Goal: Task Accomplishment & Management: Complete application form

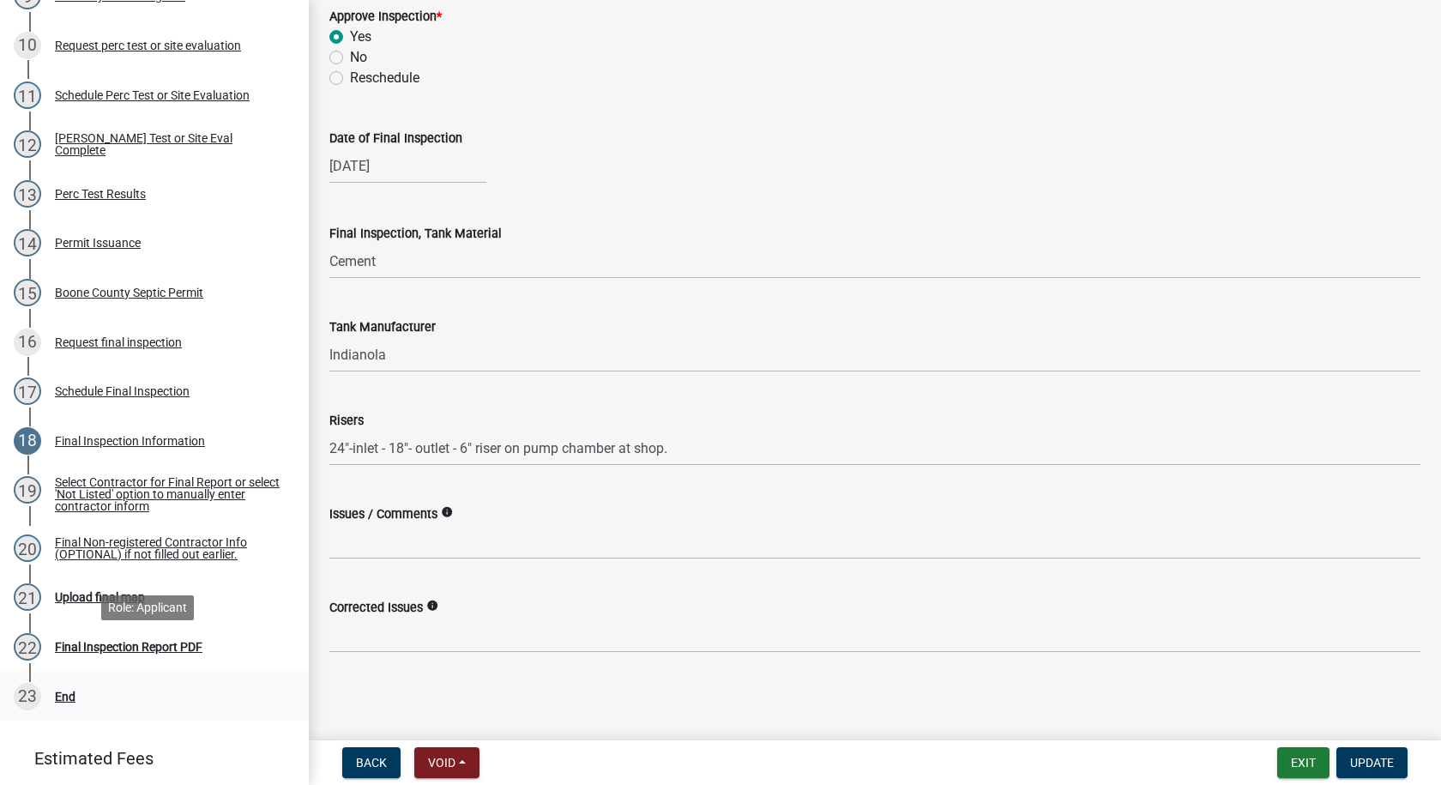
scroll to position [772, 0]
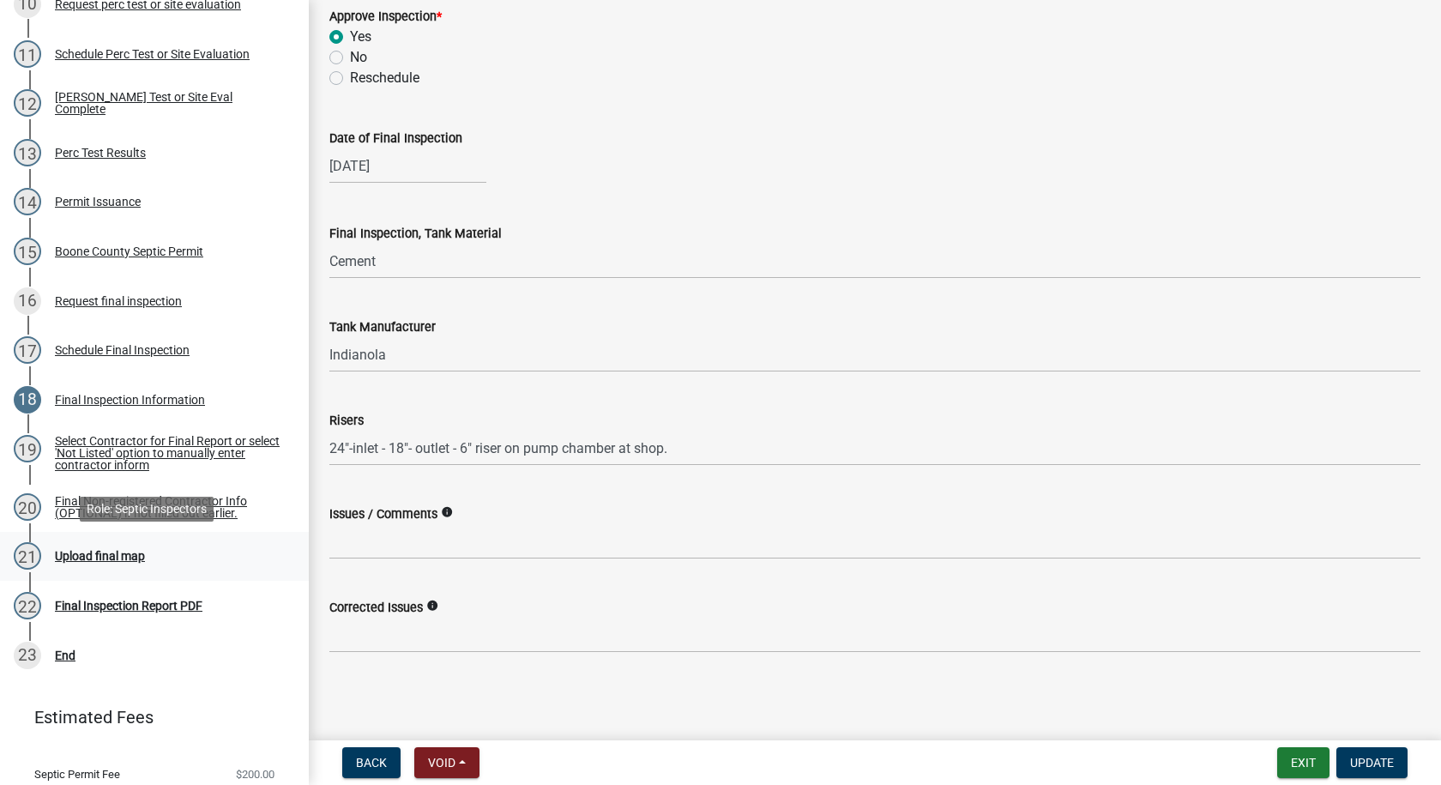
click at [75, 558] on div "Upload final map" at bounding box center [100, 556] width 90 height 12
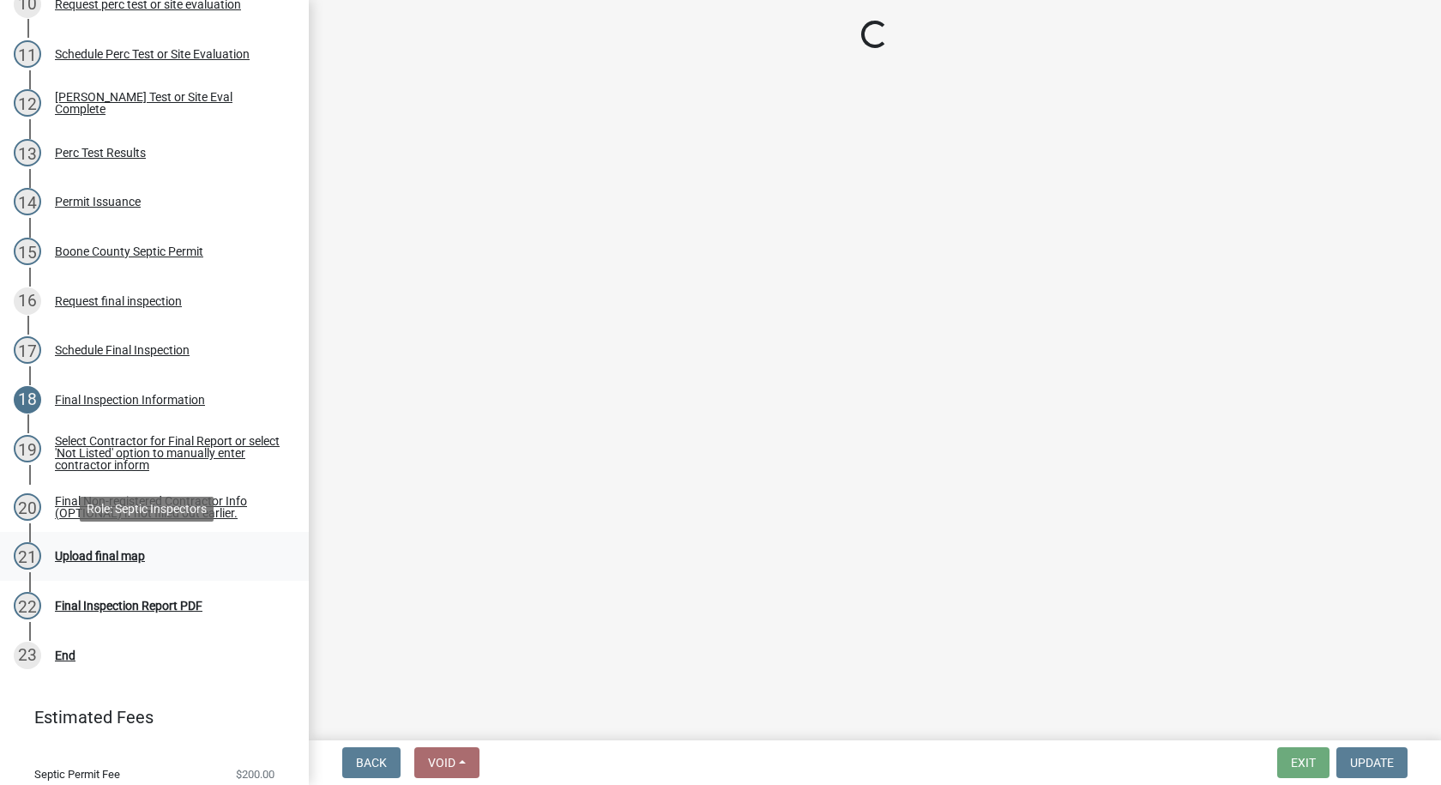
scroll to position [0, 0]
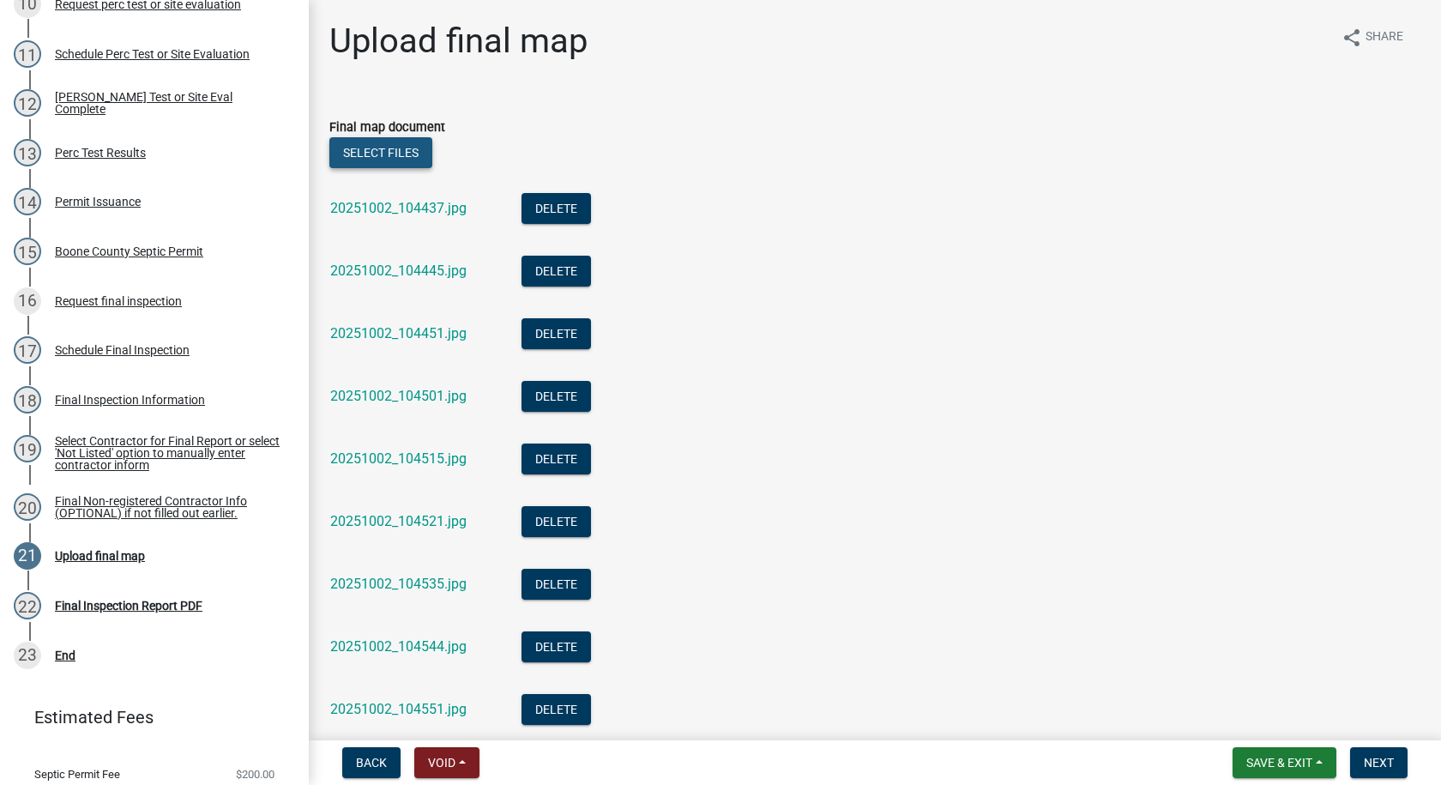
click at [354, 144] on button "Select files" at bounding box center [380, 152] width 103 height 31
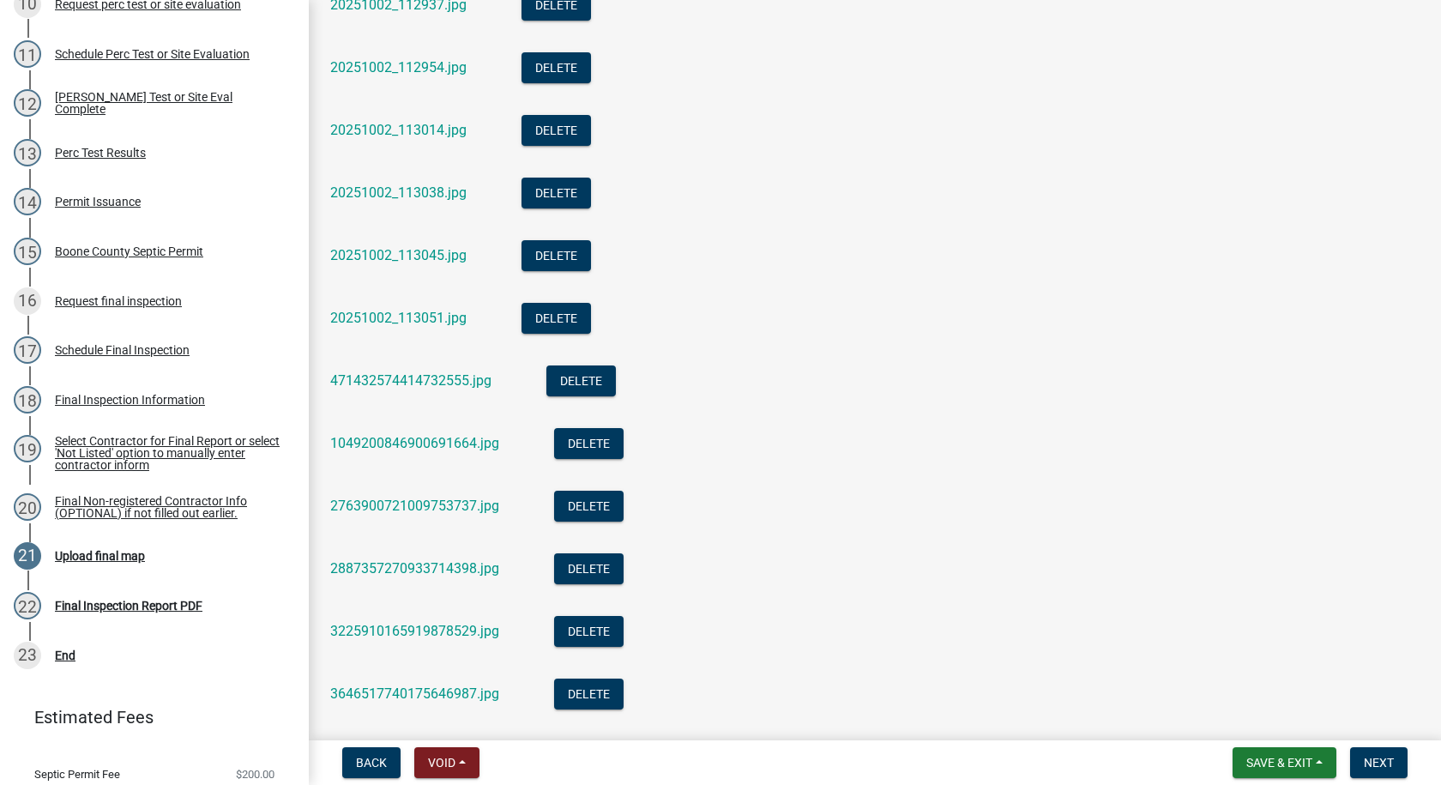
scroll to position [1458, 0]
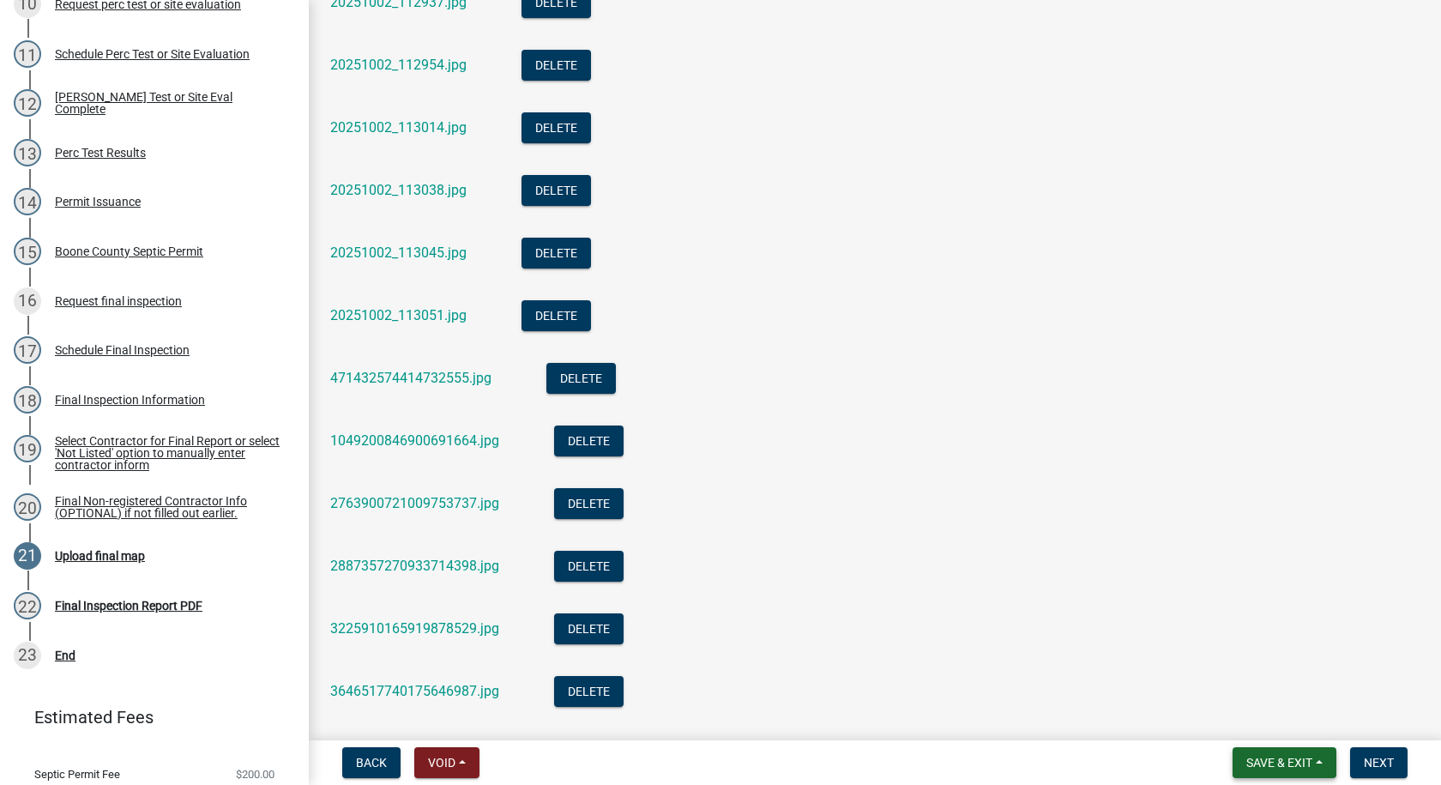
click at [1271, 767] on span "Save & Exit" at bounding box center [1280, 763] width 66 height 14
click at [1247, 679] on button "Save" at bounding box center [1267, 676] width 137 height 41
click at [1378, 762] on span "Next" at bounding box center [1379, 763] width 30 height 14
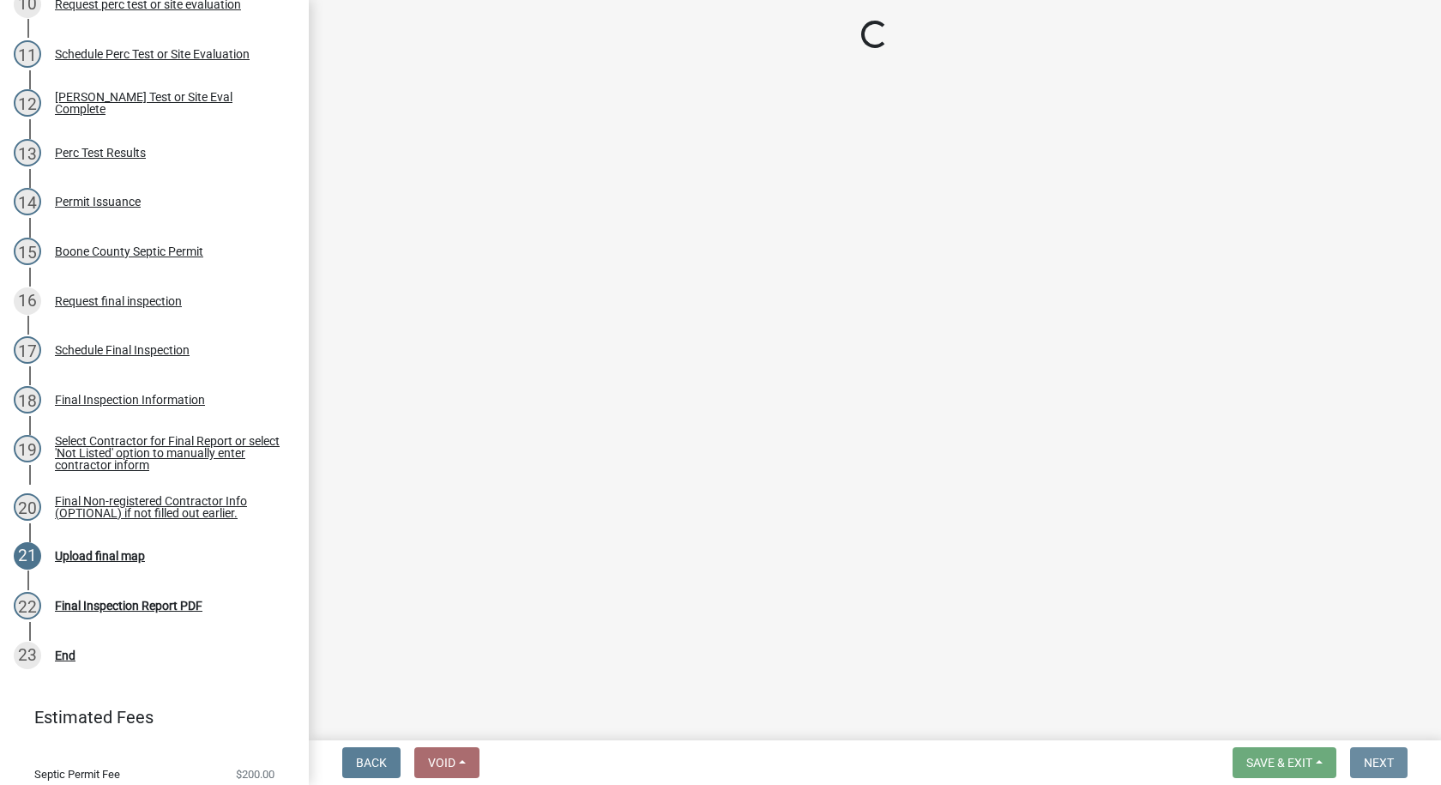
scroll to position [0, 0]
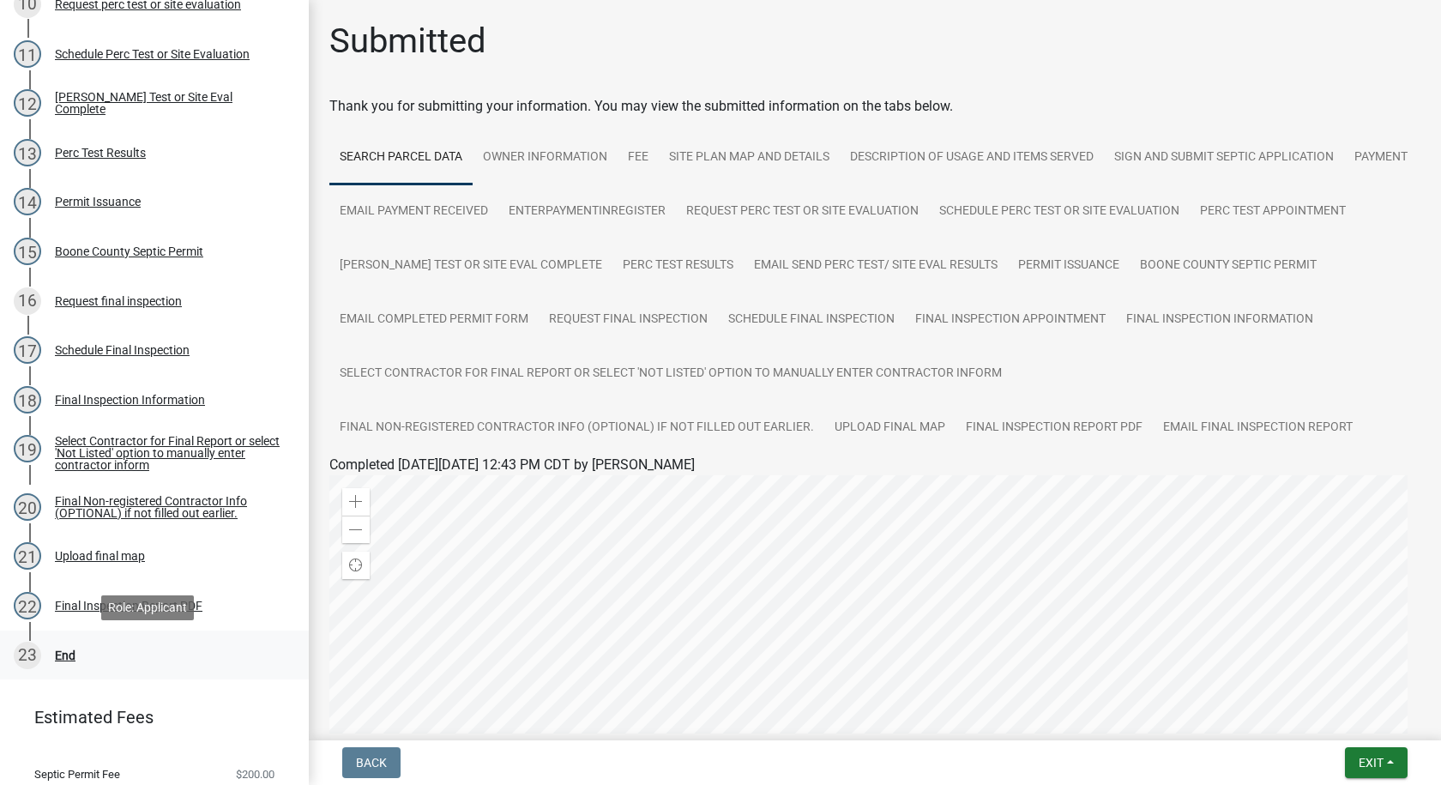
click at [63, 655] on div "End" at bounding box center [65, 655] width 21 height 12
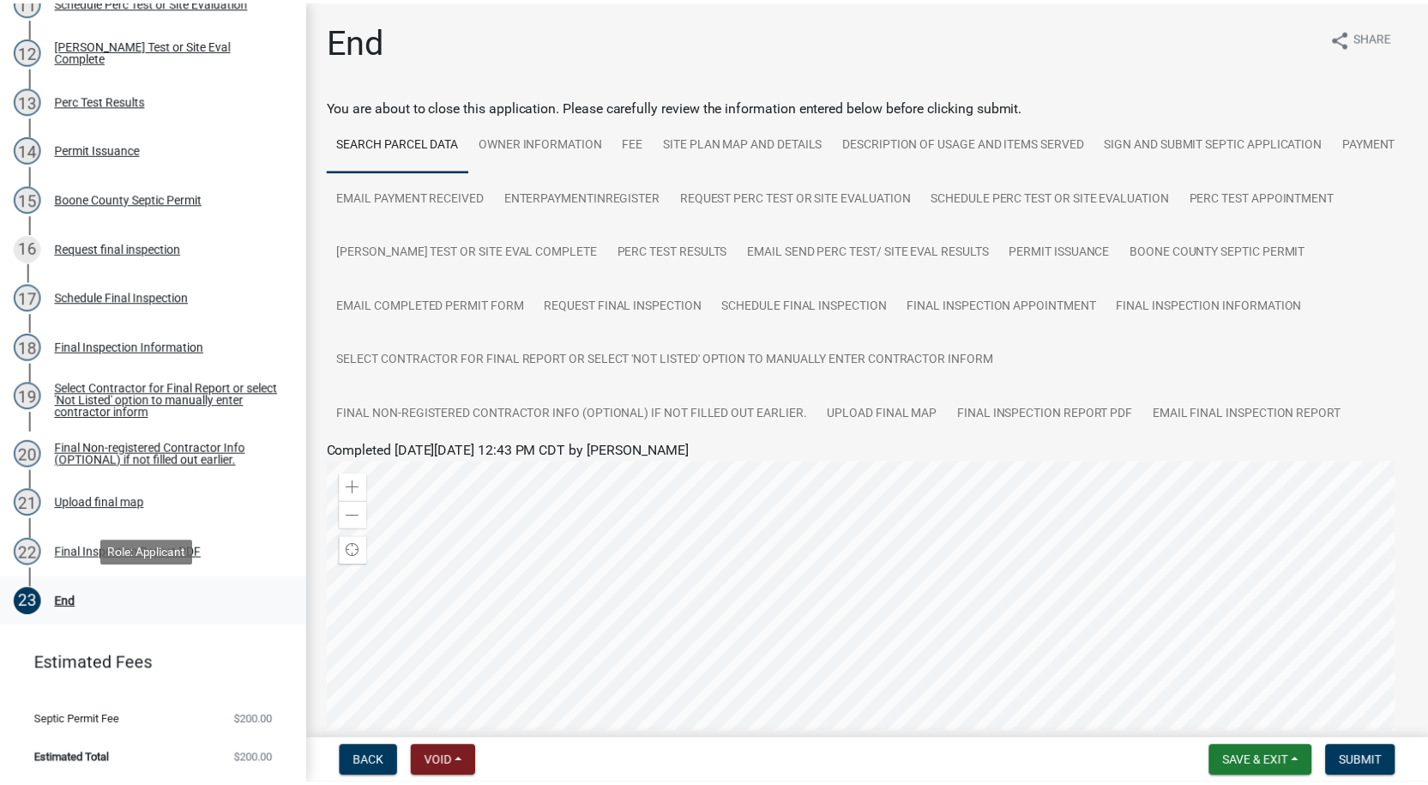
scroll to position [826, 0]
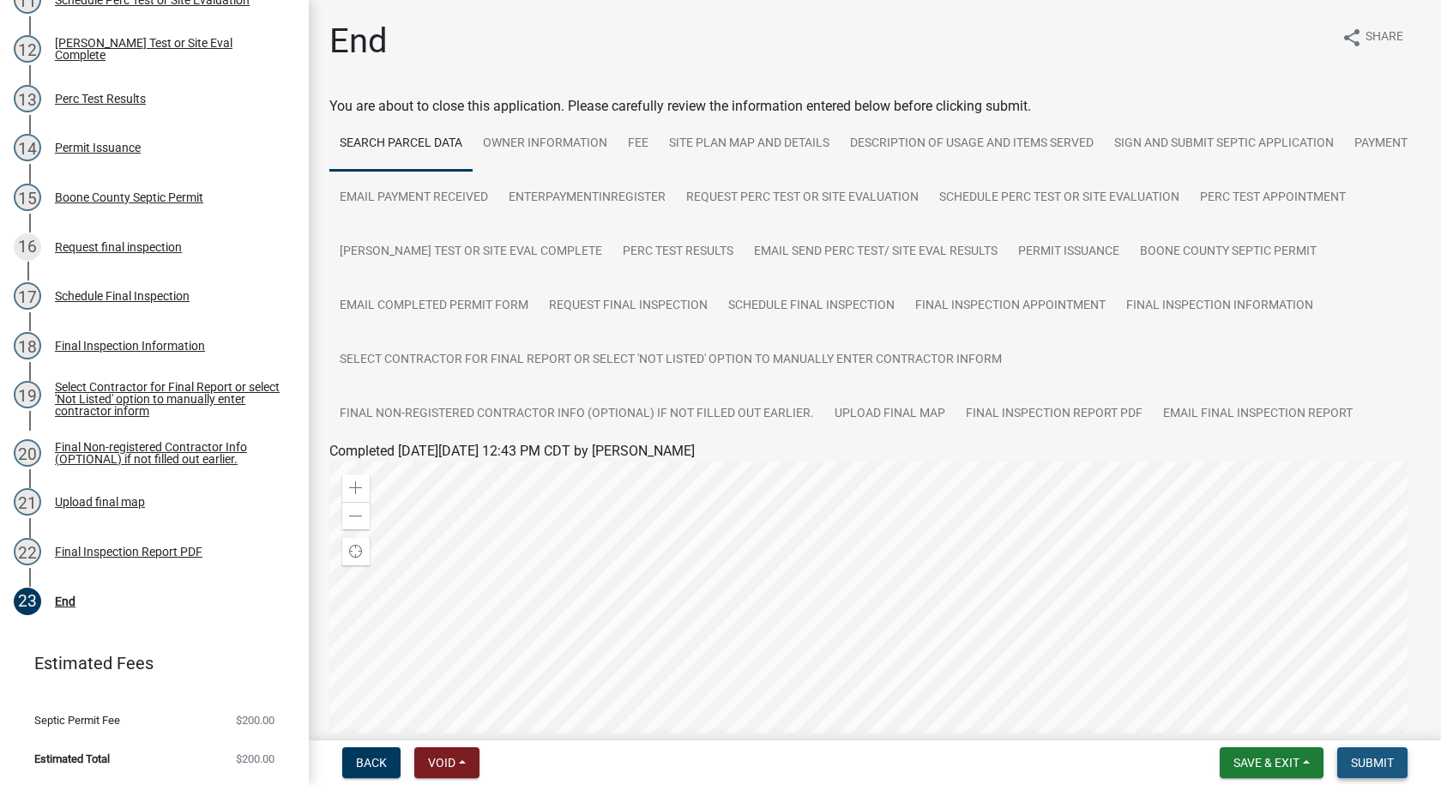
click at [1367, 760] on span "Submit" at bounding box center [1372, 763] width 43 height 14
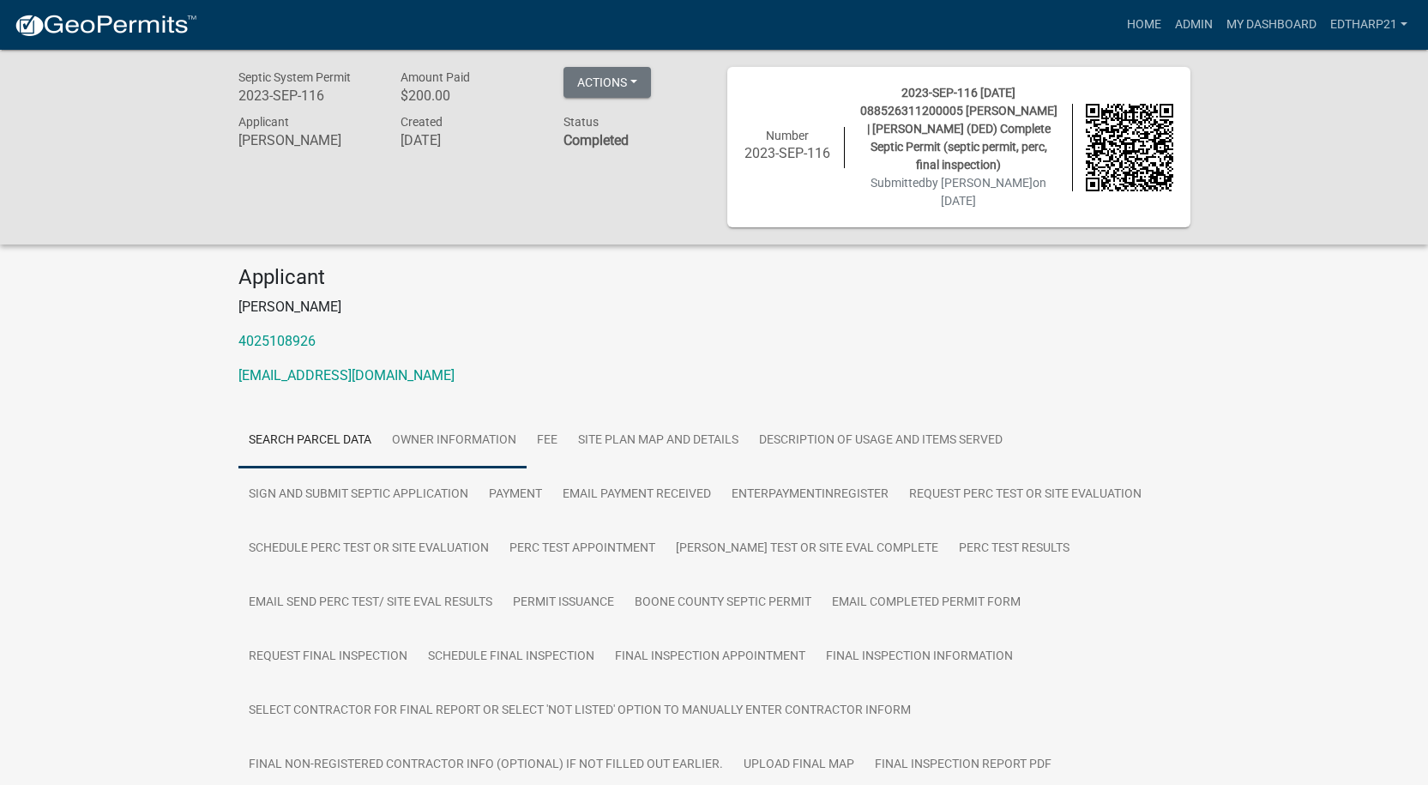
scroll to position [515, 0]
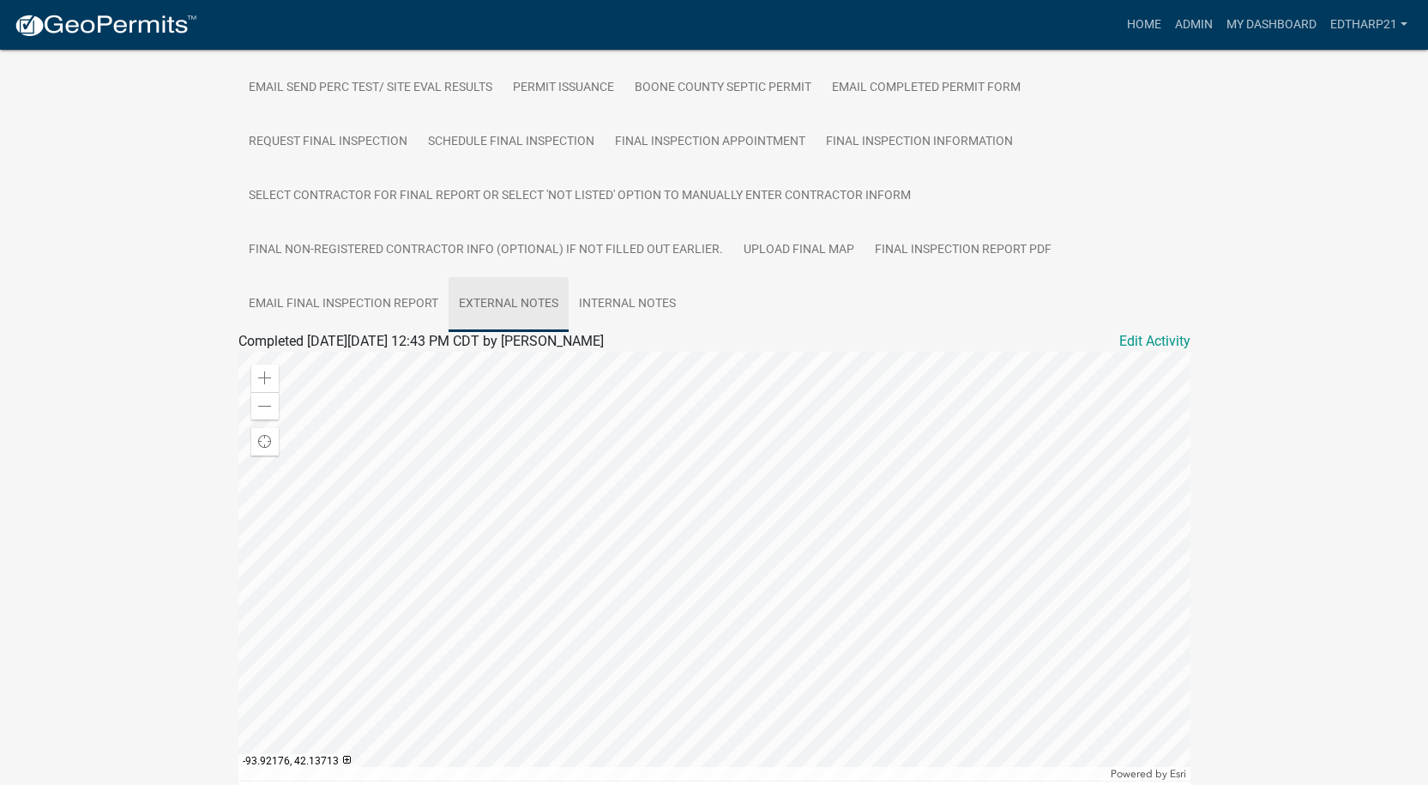
click at [528, 299] on link "External Notes" at bounding box center [509, 304] width 120 height 55
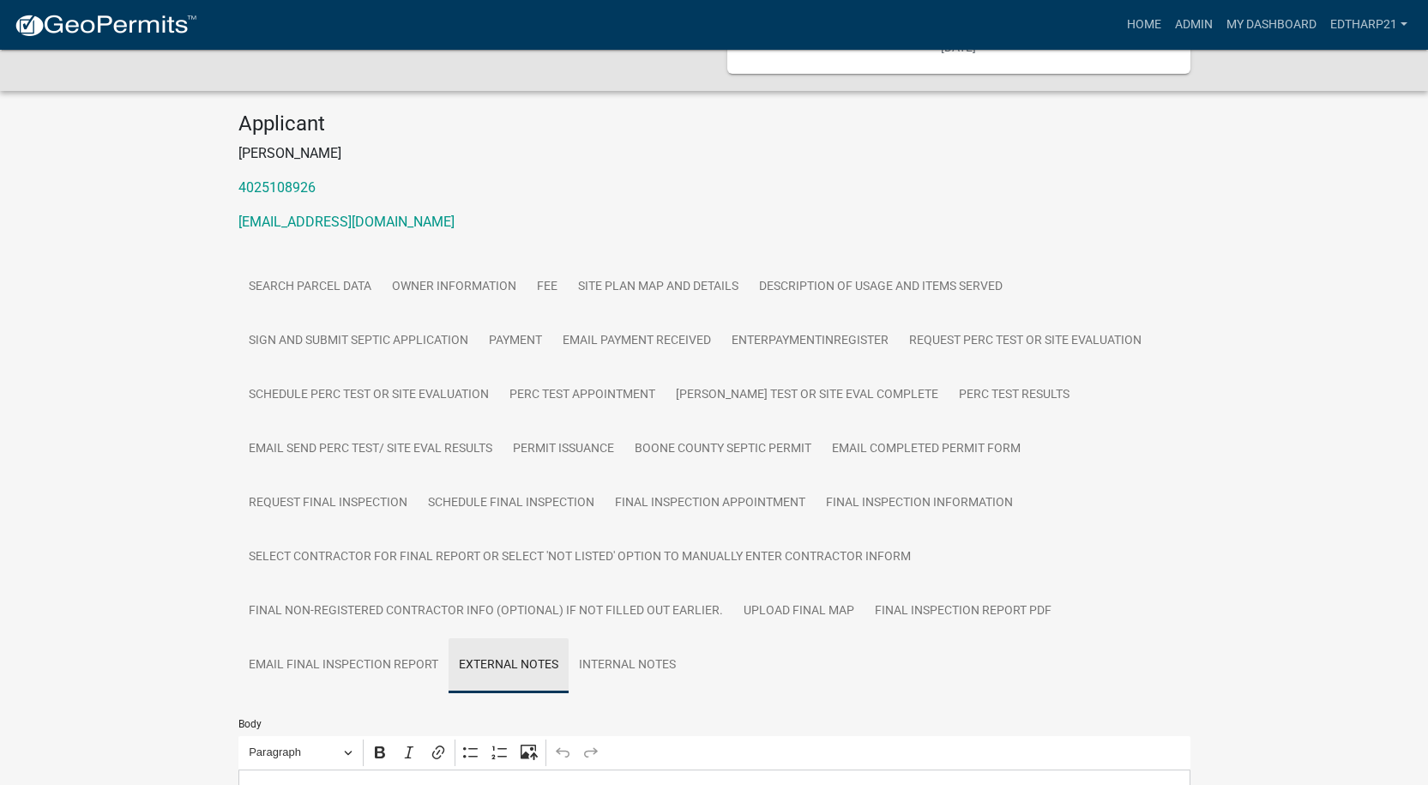
scroll to position [434, 0]
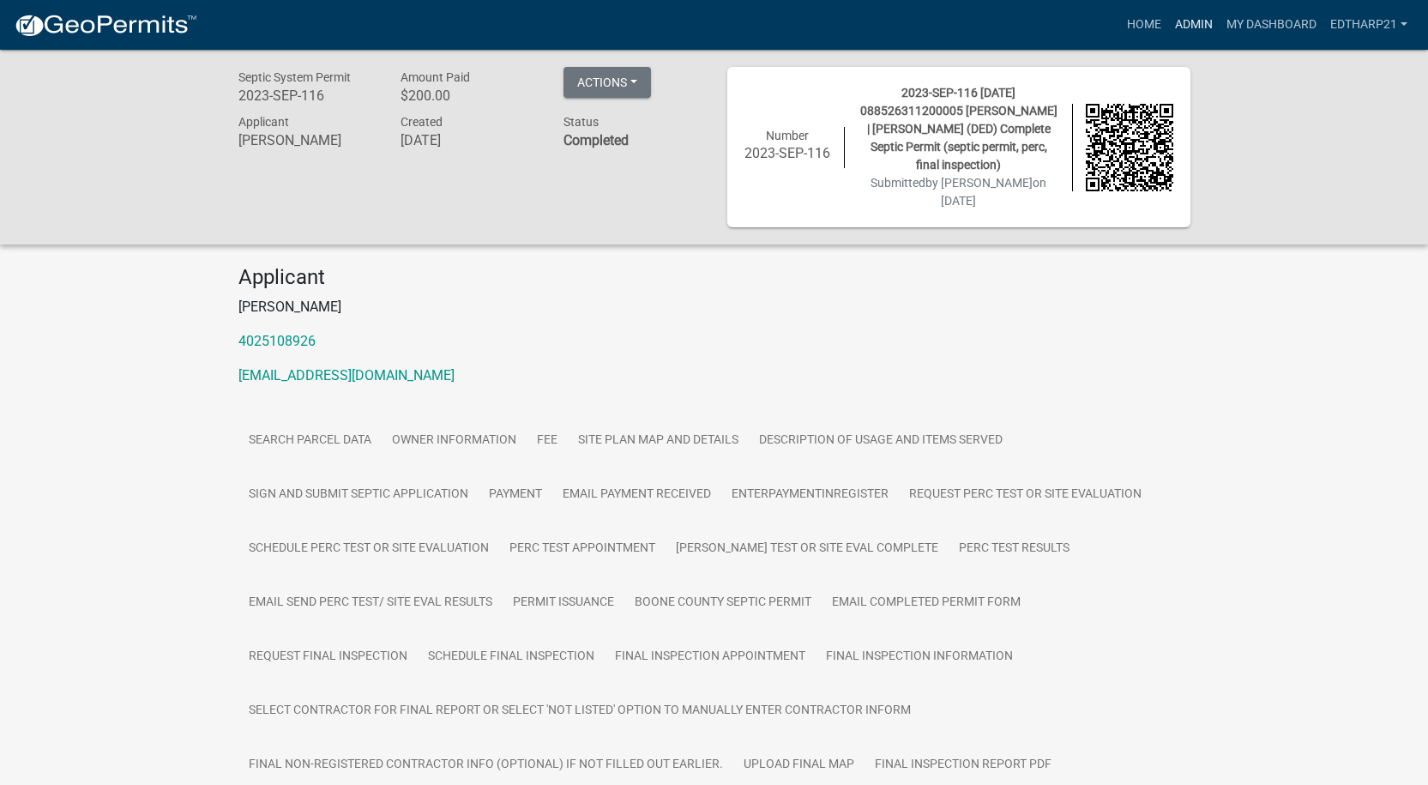
click at [1195, 22] on link "Admin" at bounding box center [1193, 25] width 51 height 33
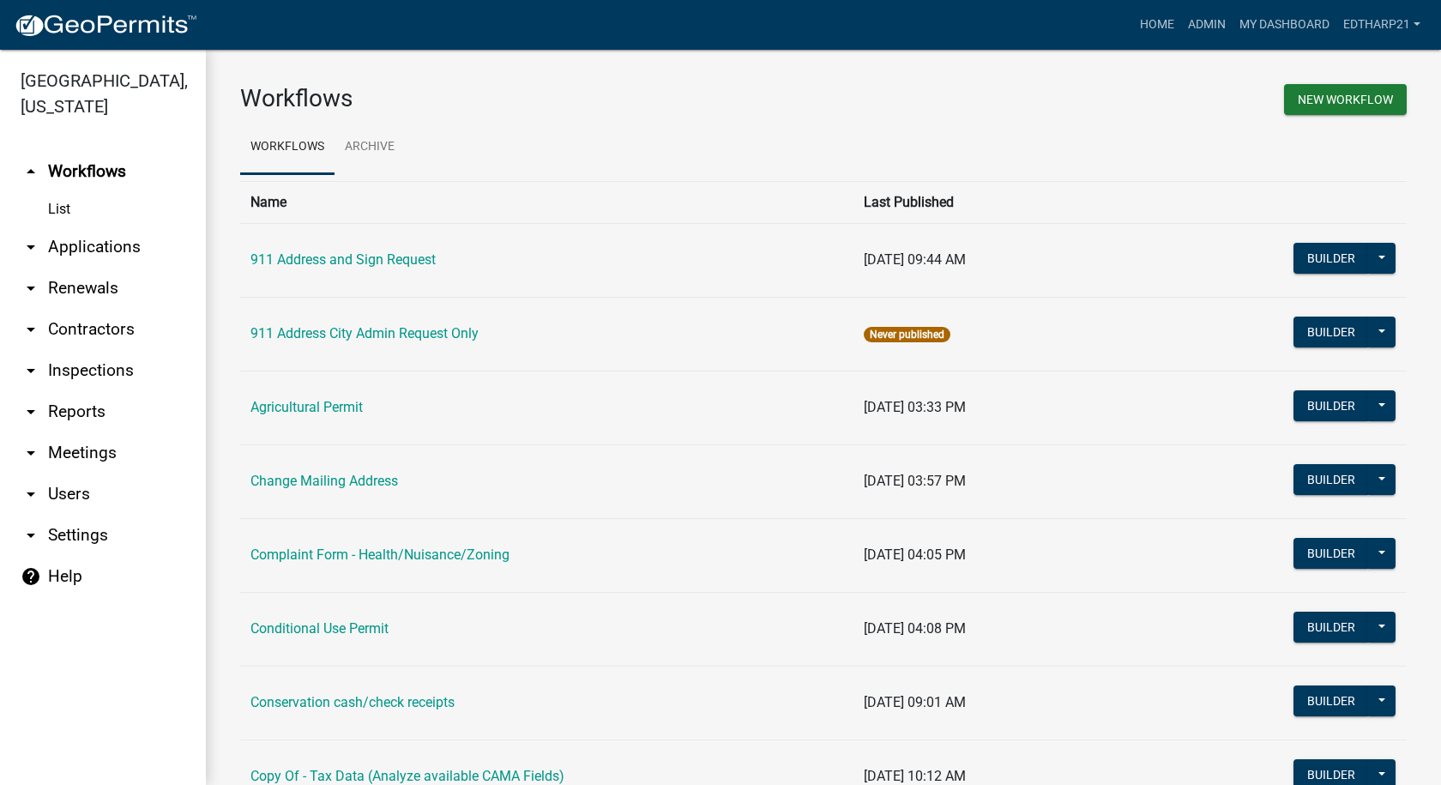
click at [100, 226] on link "arrow_drop_down Applications" at bounding box center [103, 246] width 206 height 41
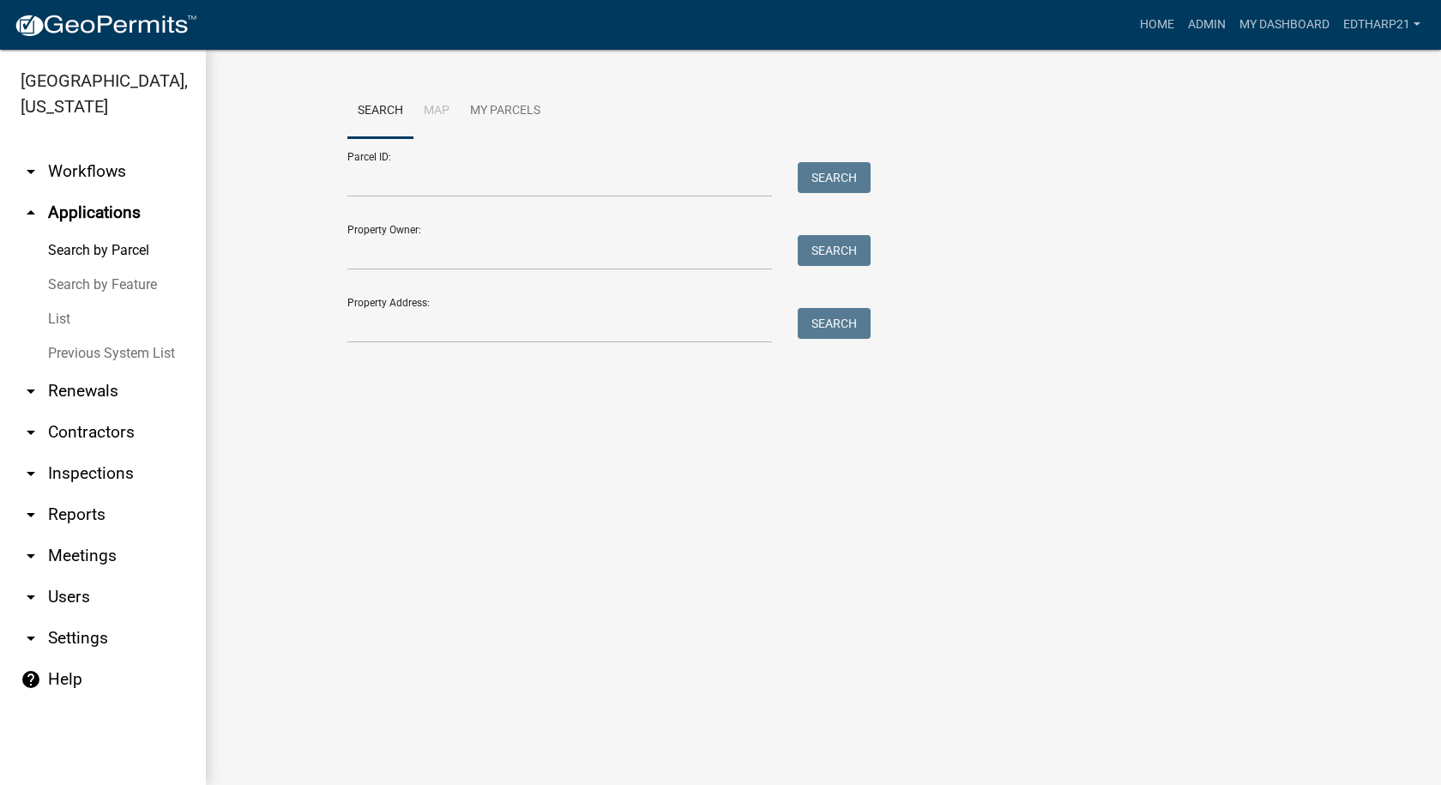
click at [63, 302] on link "List" at bounding box center [103, 319] width 206 height 34
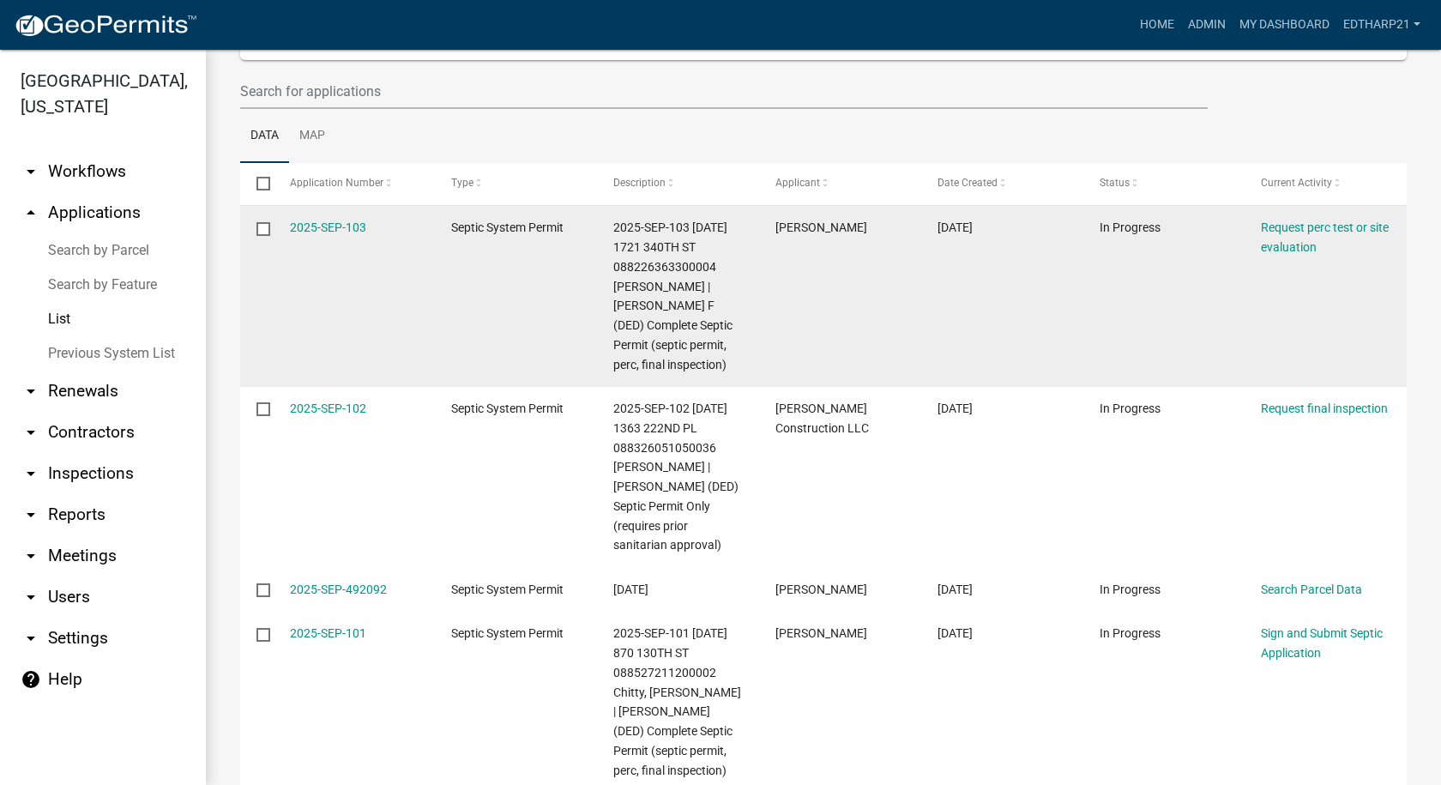
scroll to position [86, 0]
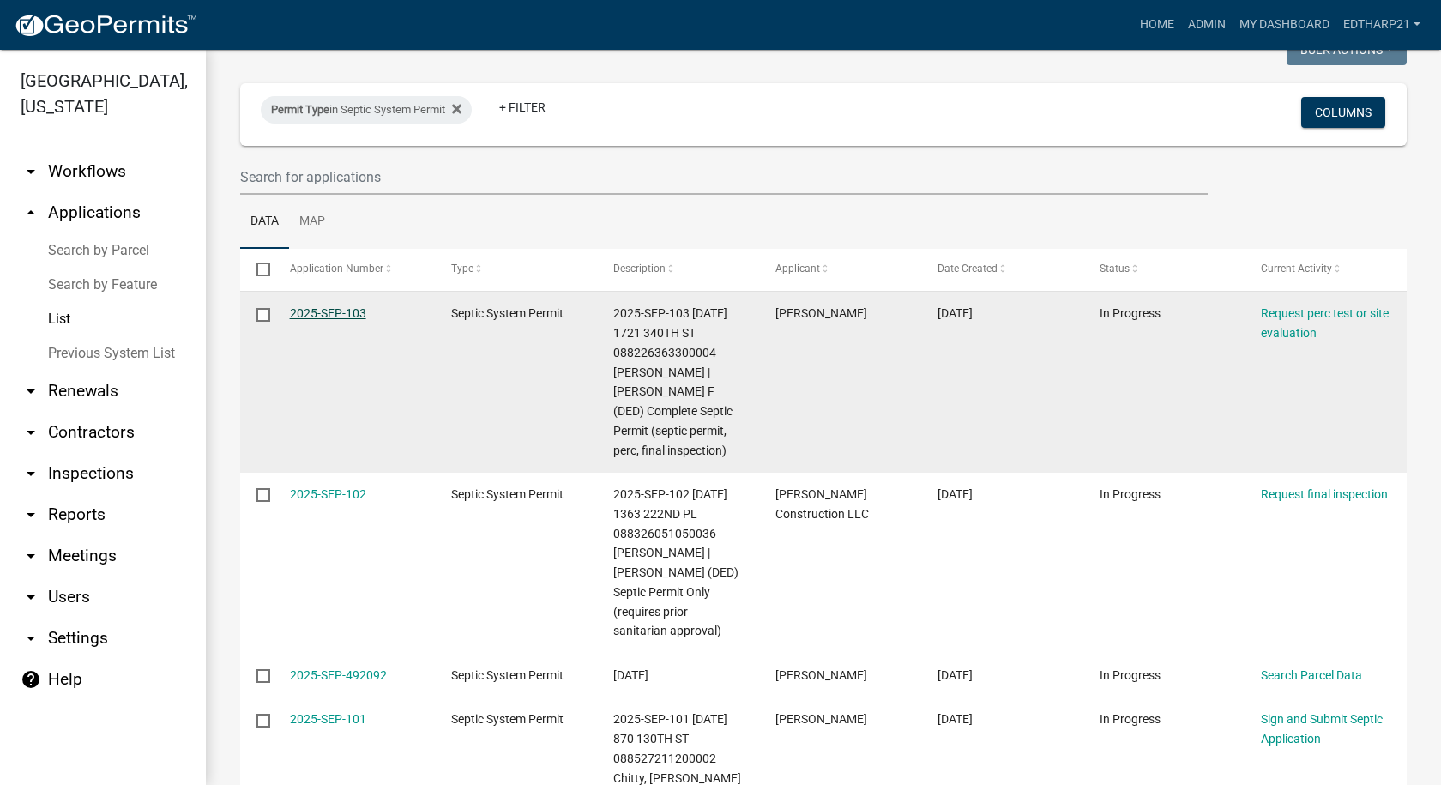
click at [327, 312] on link "2025-SEP-103" at bounding box center [328, 313] width 76 height 14
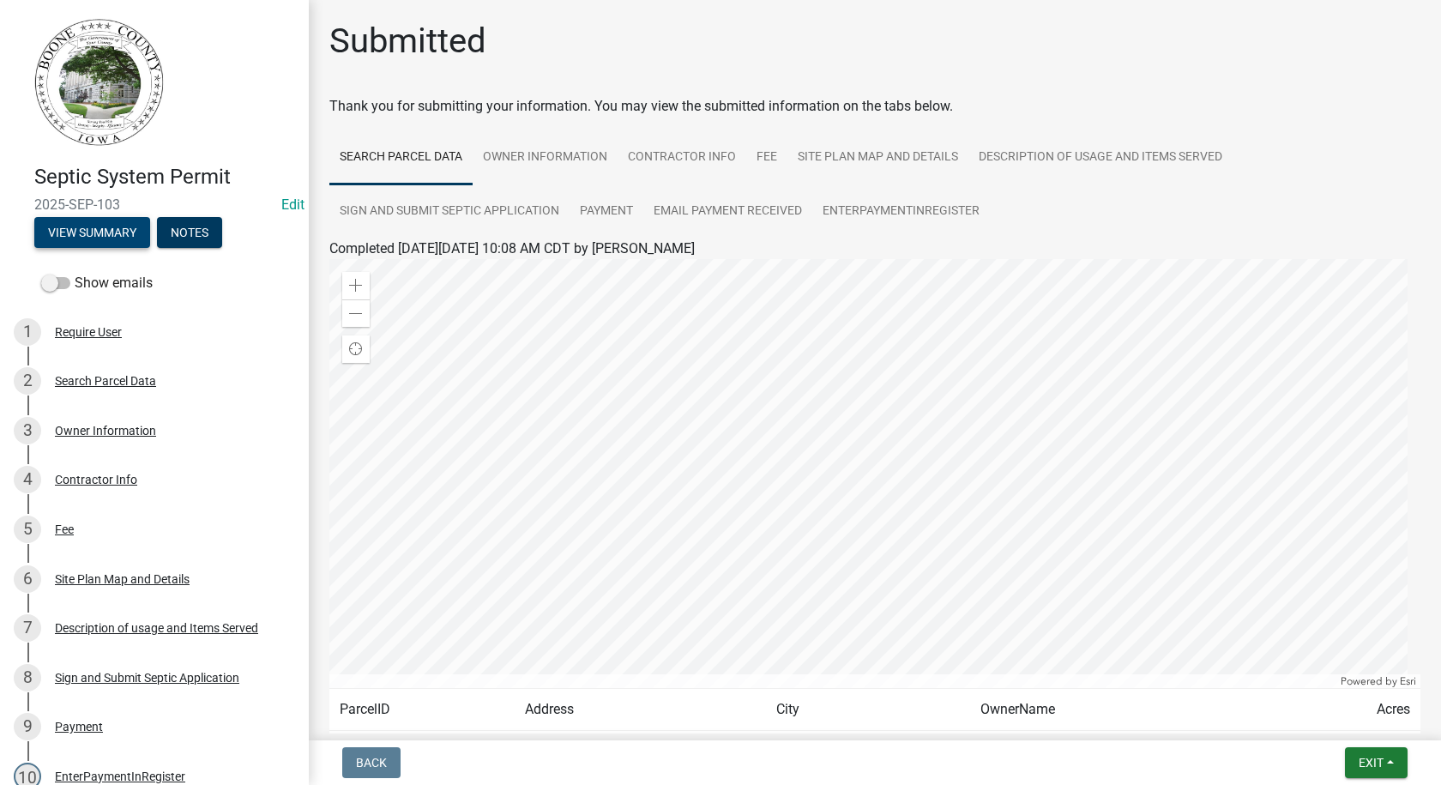
click at [124, 237] on button "View Summary" at bounding box center [92, 232] width 116 height 31
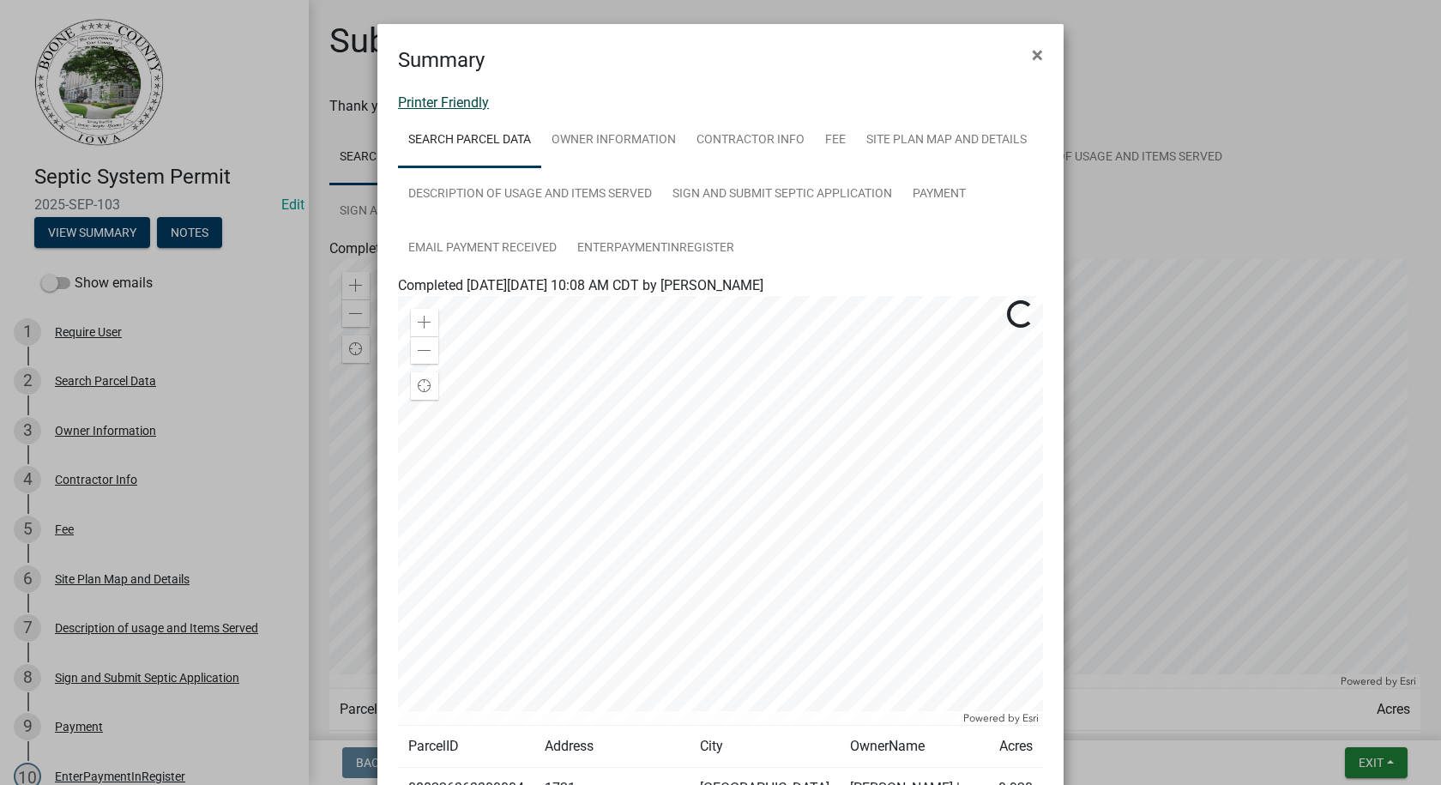
click at [472, 106] on link "Printer Friendly" at bounding box center [443, 102] width 91 height 16
click at [1032, 52] on span "×" at bounding box center [1037, 55] width 11 height 24
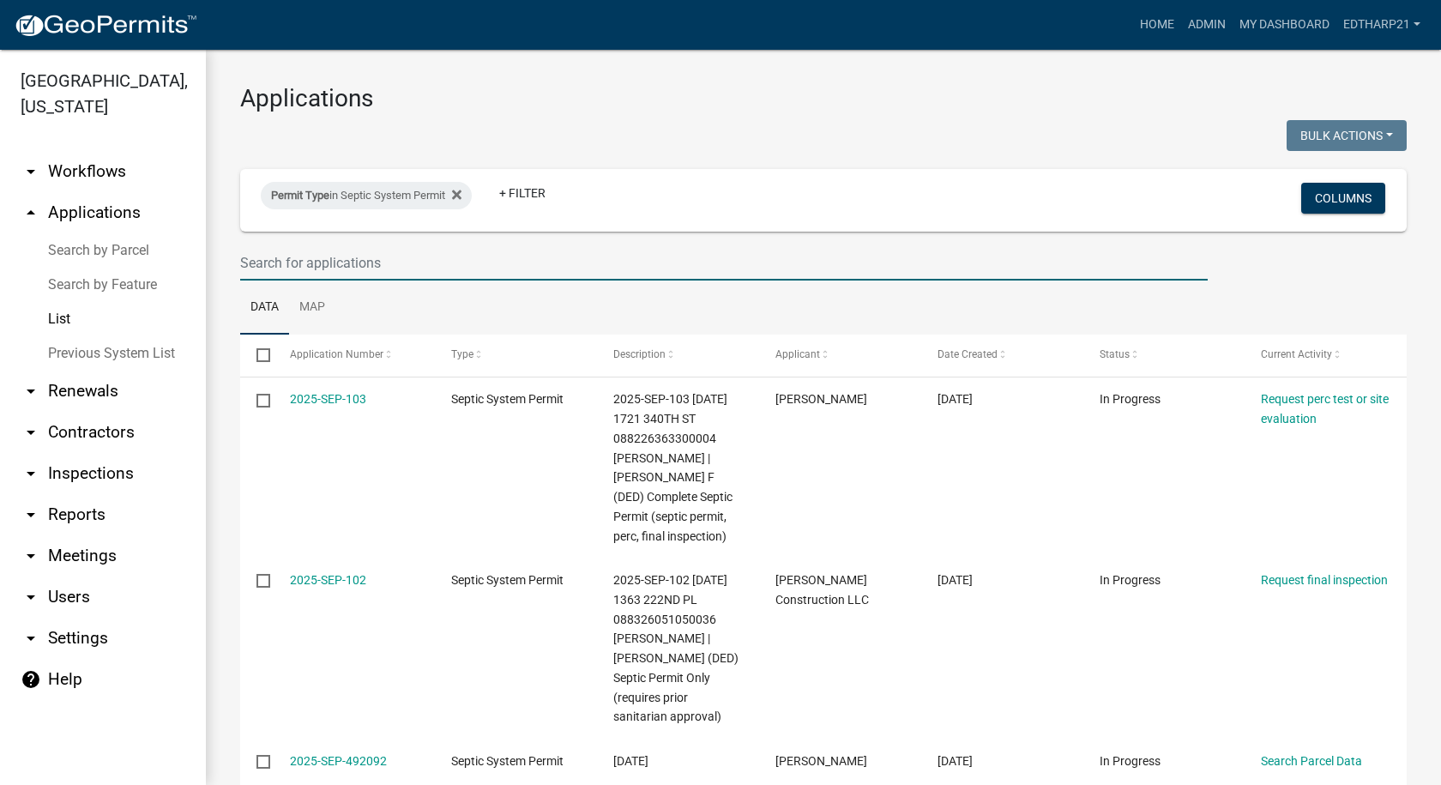
drag, startPoint x: 263, startPoint y: 260, endPoint x: 235, endPoint y: 243, distance: 33.1
click at [263, 260] on input "text" at bounding box center [724, 262] width 968 height 35
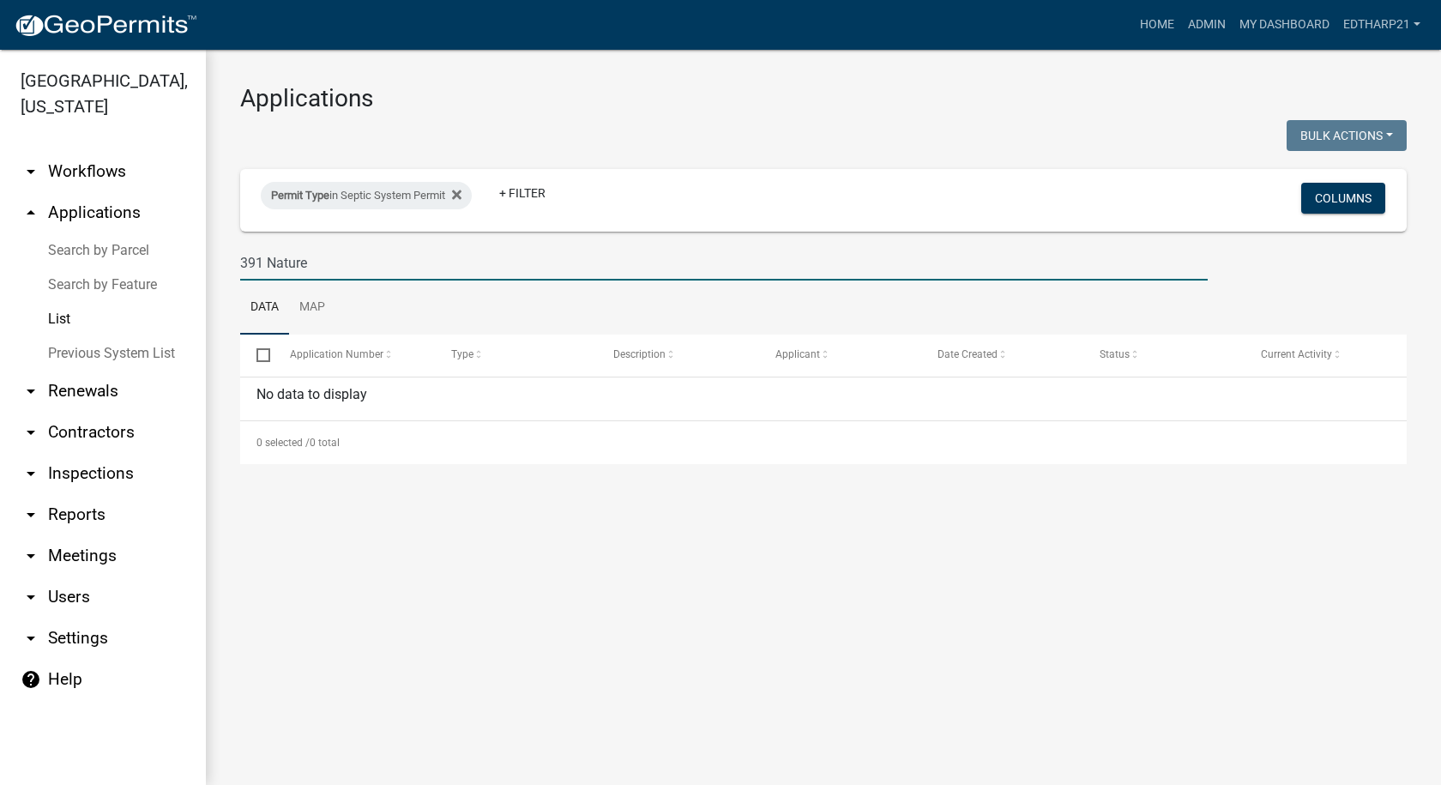
type input "391 Nature"
click at [118, 192] on link "arrow_drop_up Applications" at bounding box center [103, 212] width 206 height 41
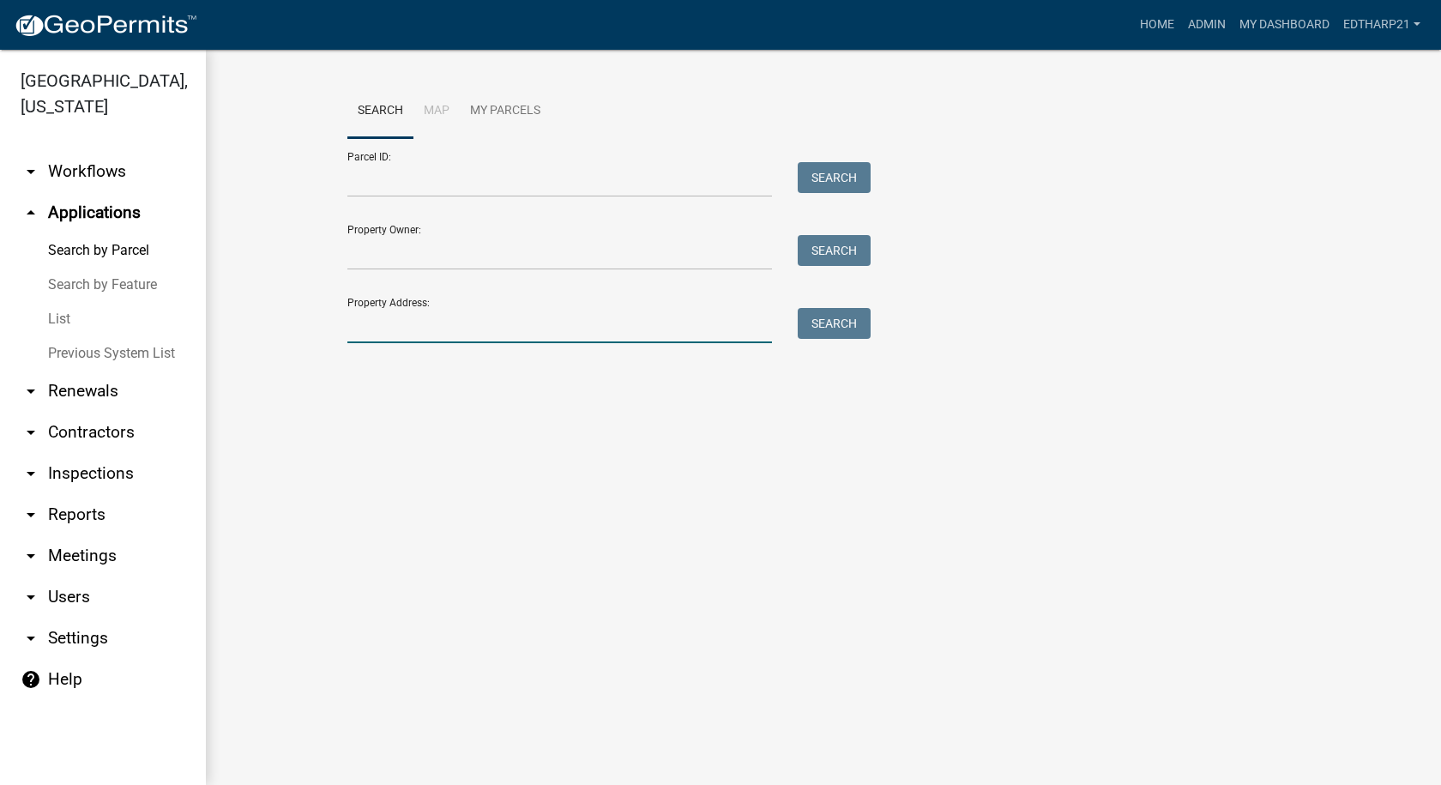
click at [376, 329] on input "Property Address:" at bounding box center [559, 325] width 425 height 35
type input "391 Nature Rd"
click at [843, 323] on button "Search" at bounding box center [834, 323] width 73 height 31
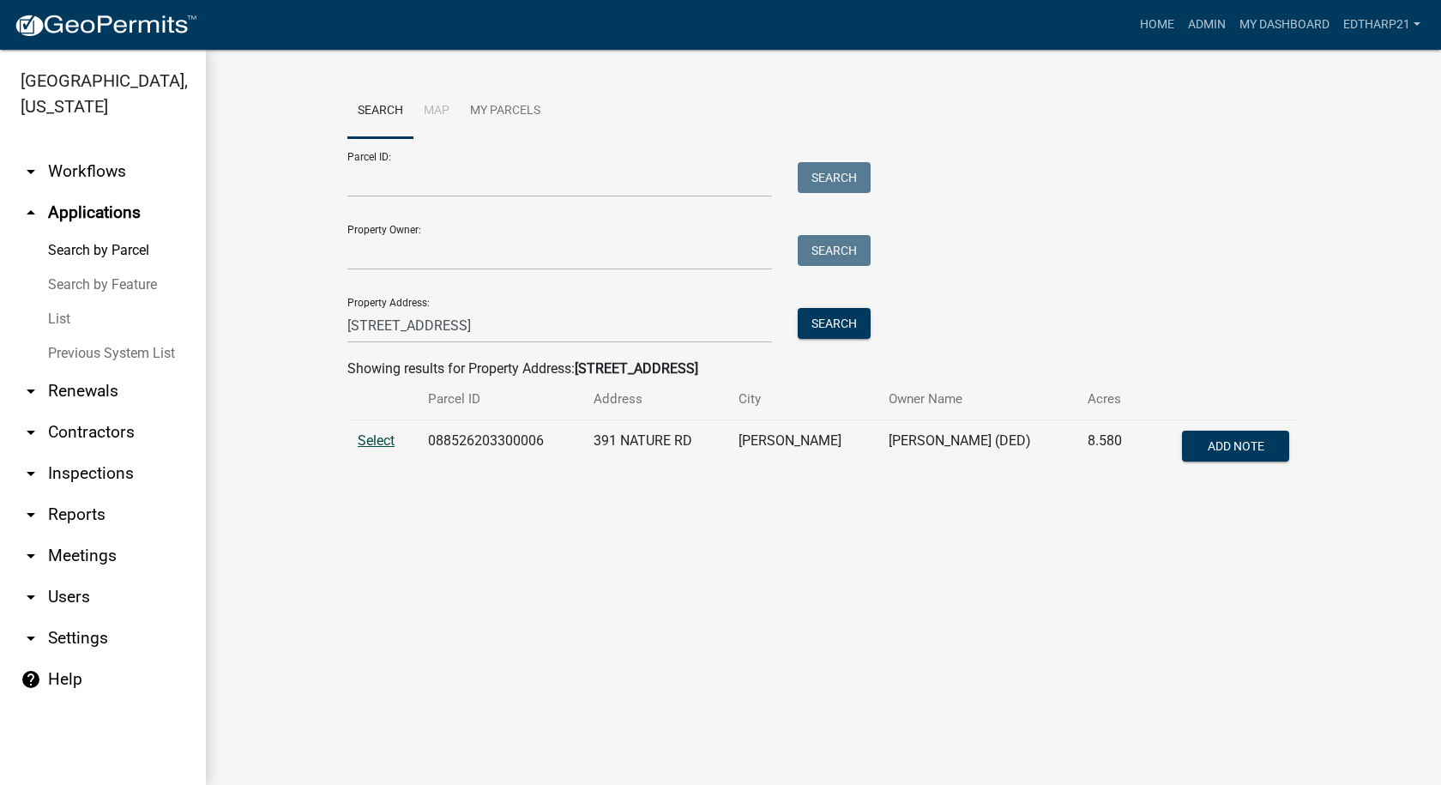
click at [368, 441] on span "Select" at bounding box center [376, 440] width 37 height 16
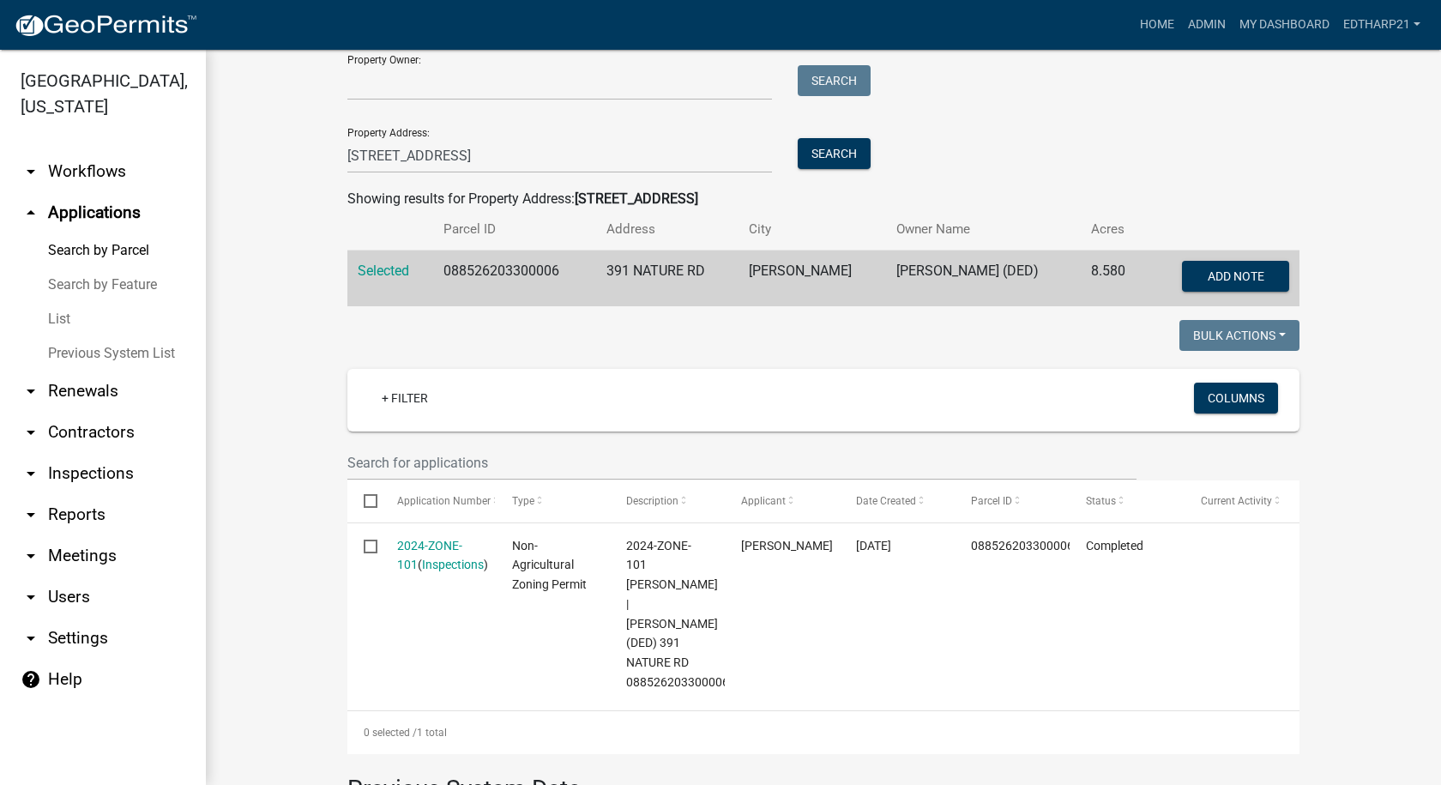
scroll to position [172, 0]
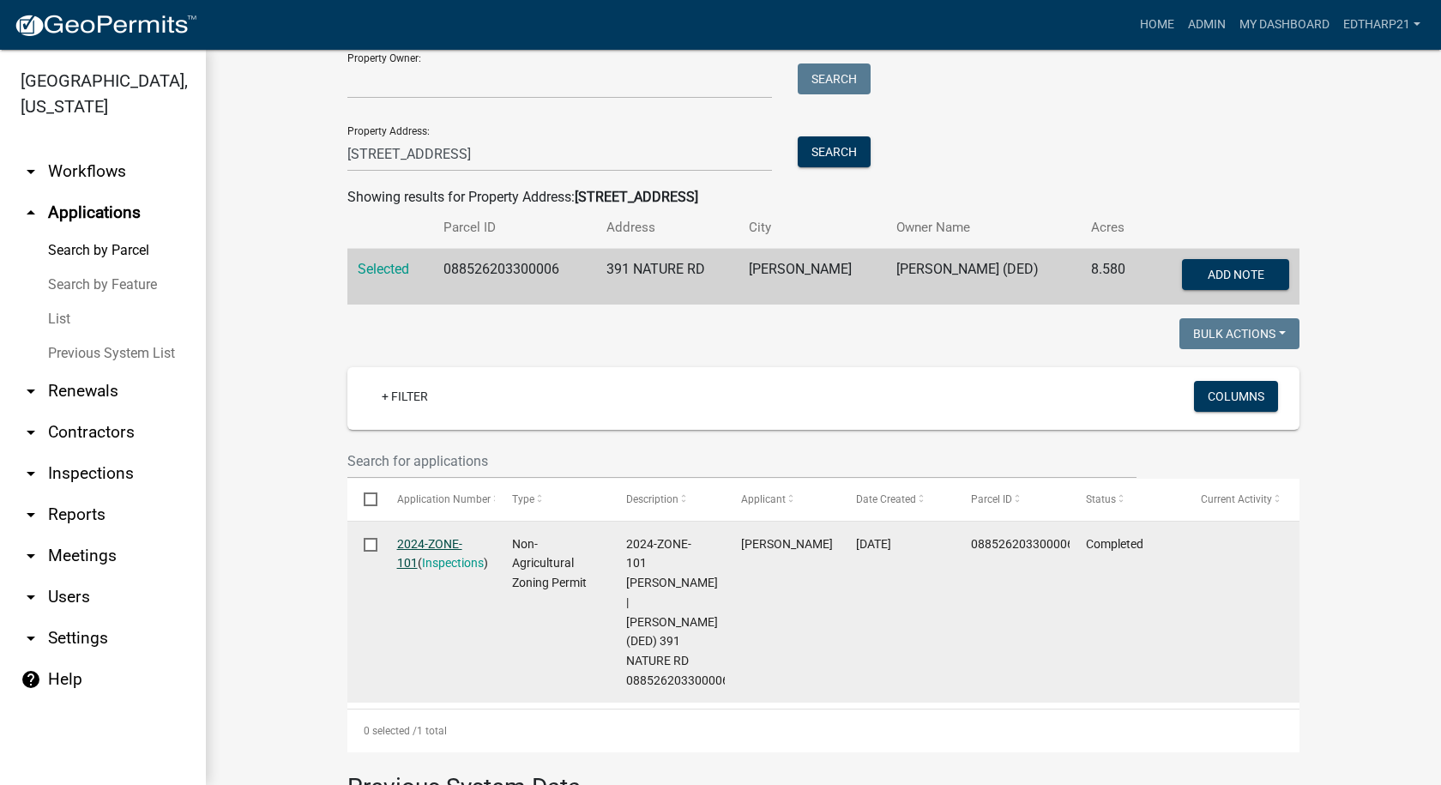
click at [429, 544] on link "2024-ZONE-101" at bounding box center [429, 553] width 65 height 33
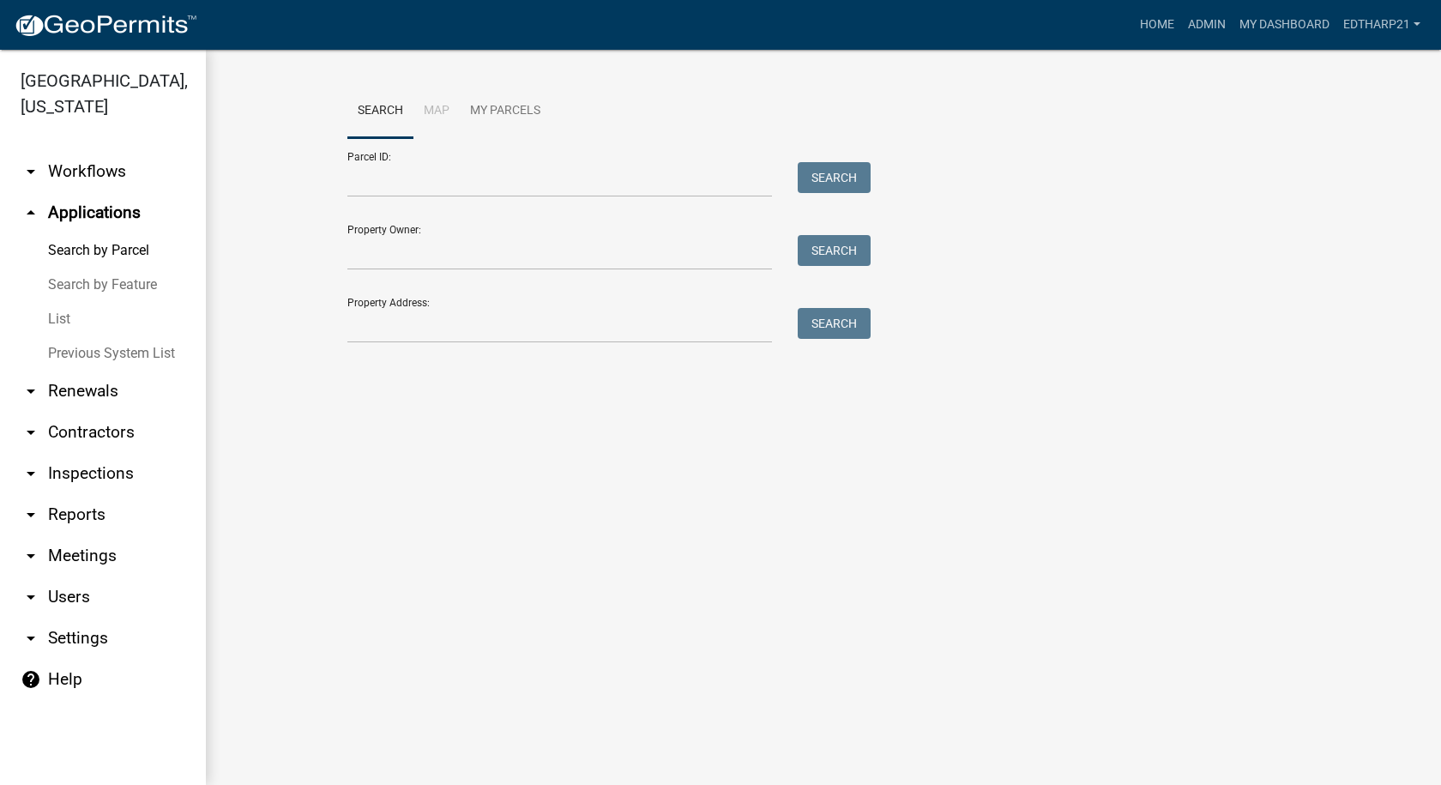
click at [54, 302] on link "List" at bounding box center [103, 319] width 206 height 34
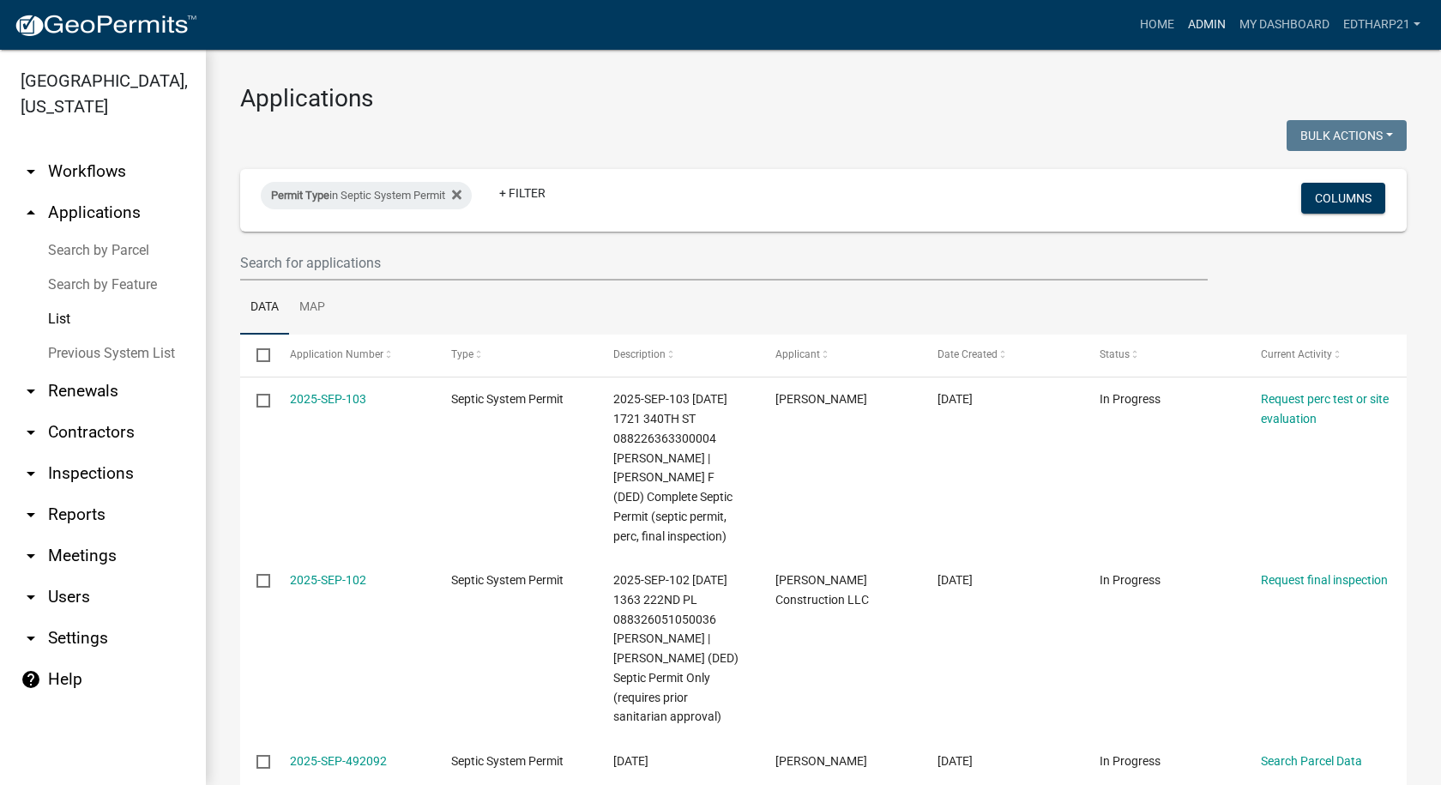
click at [1202, 23] on link "Admin" at bounding box center [1206, 25] width 51 height 33
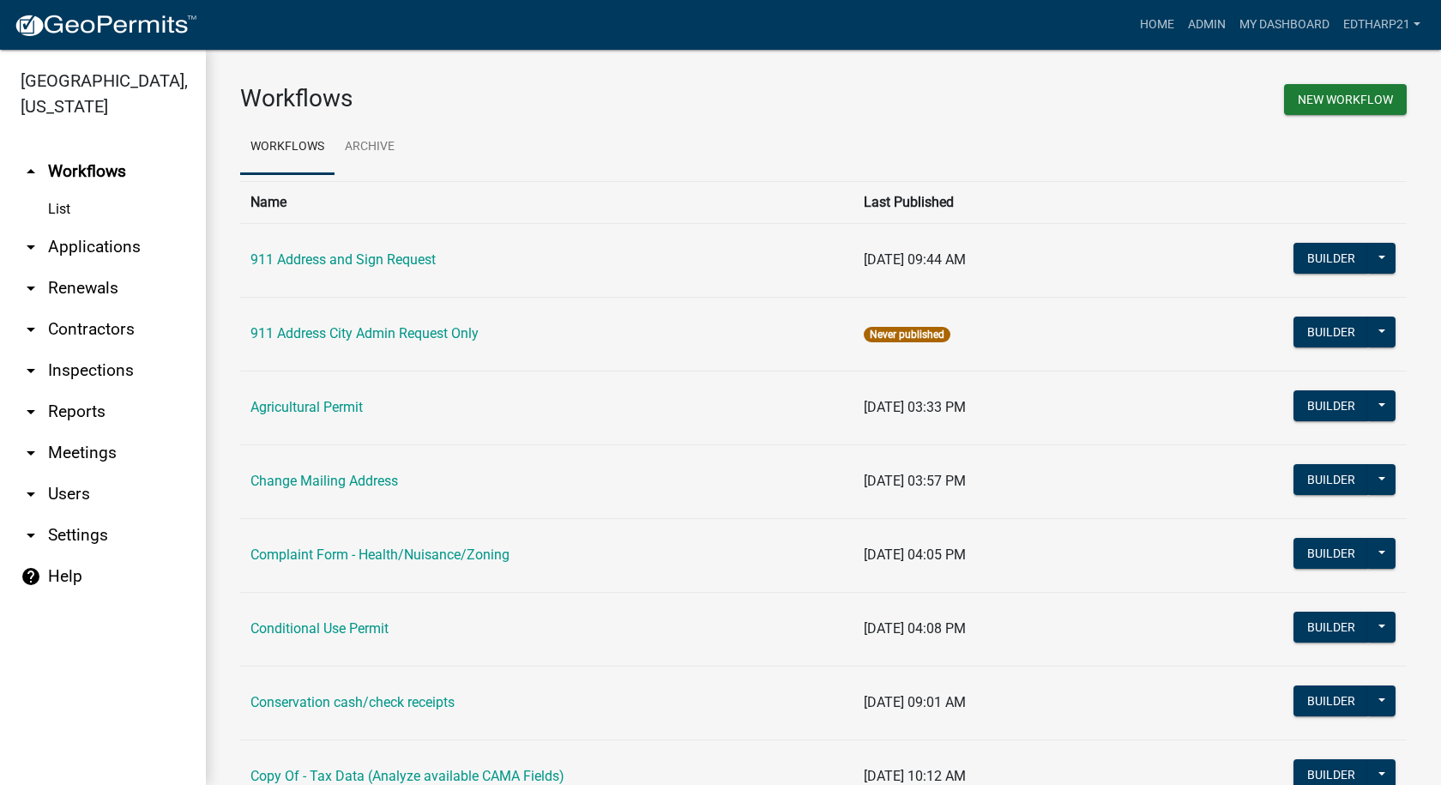
click at [113, 226] on link "arrow_drop_down Applications" at bounding box center [103, 246] width 206 height 41
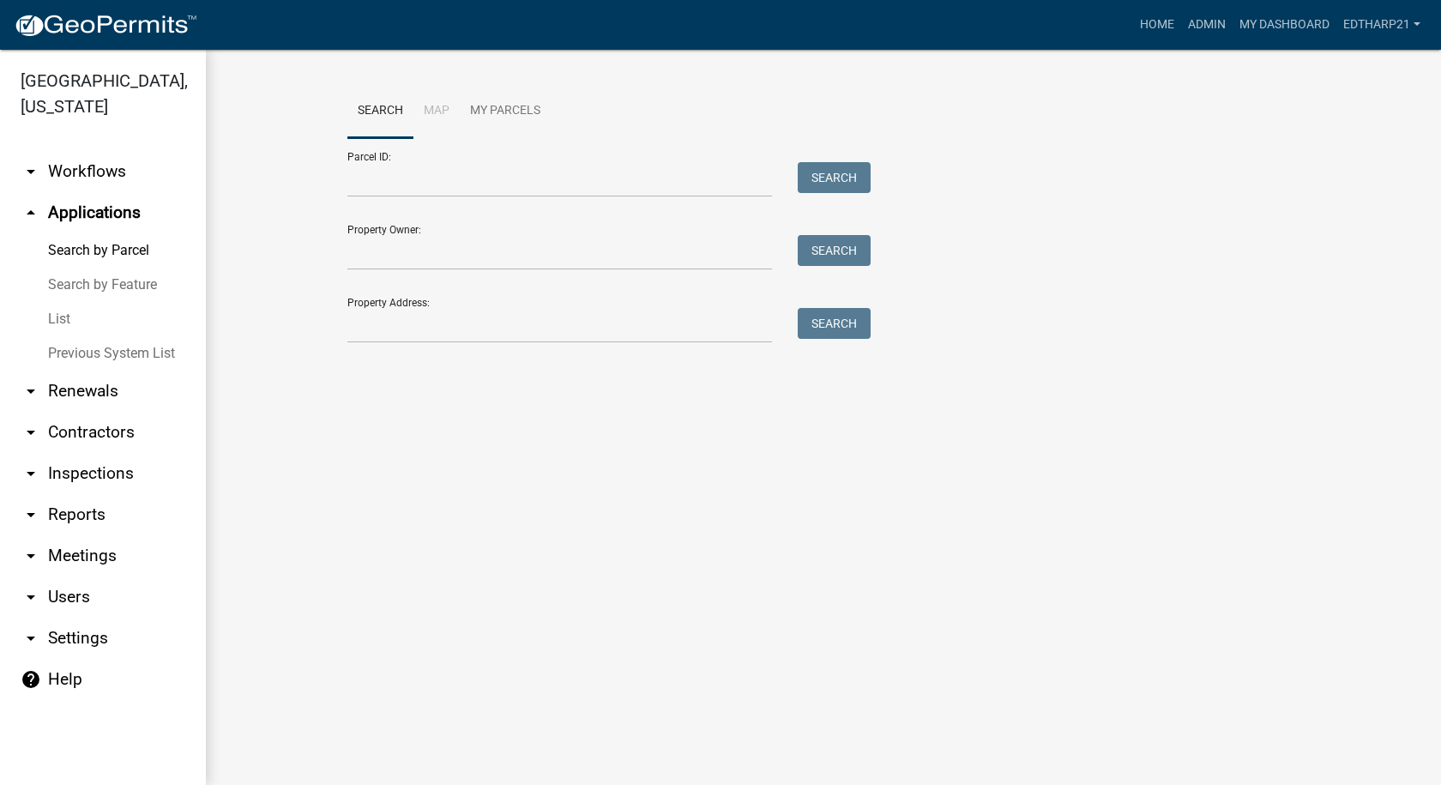
click at [60, 302] on link "List" at bounding box center [103, 319] width 206 height 34
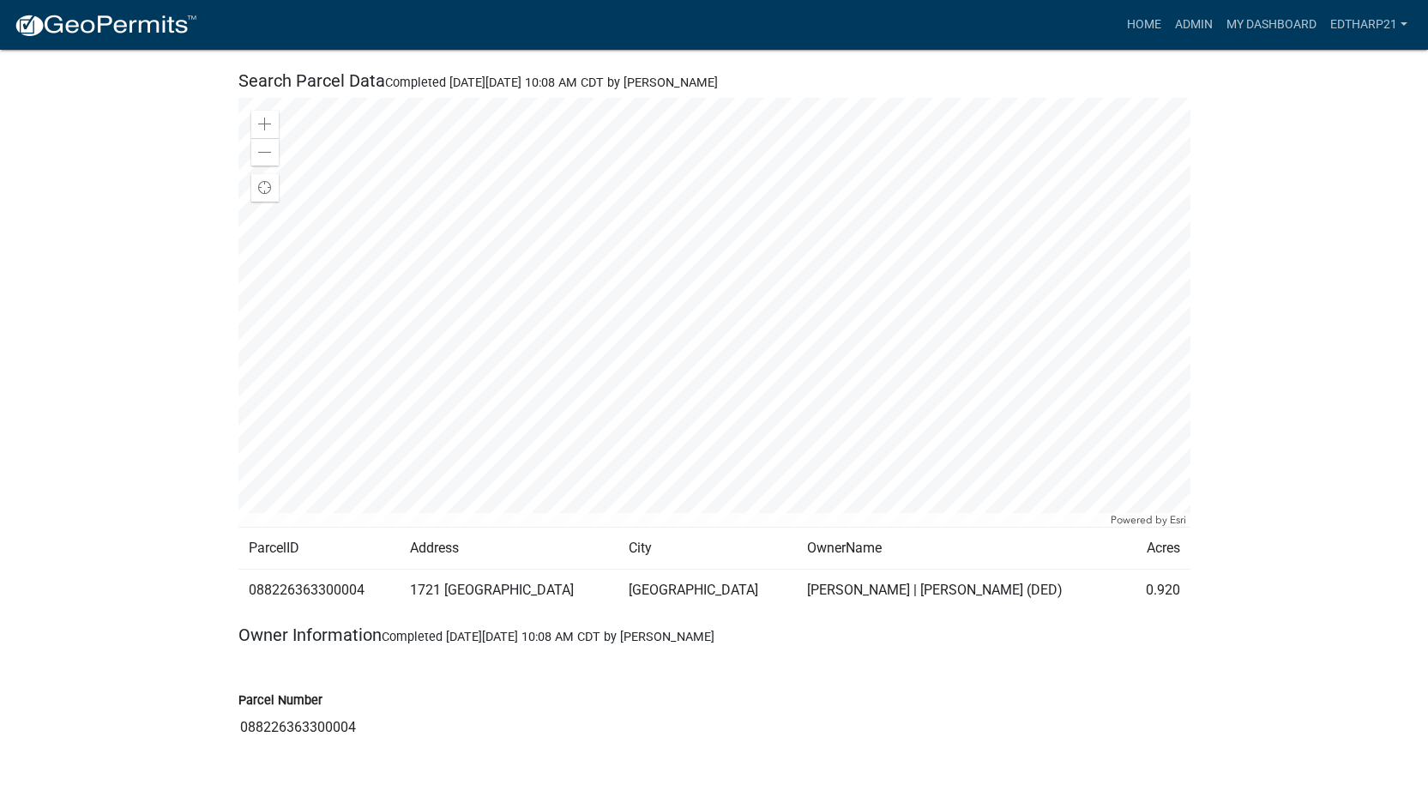
scroll to position [429, 0]
